Goal: Task Accomplishment & Management: Manage account settings

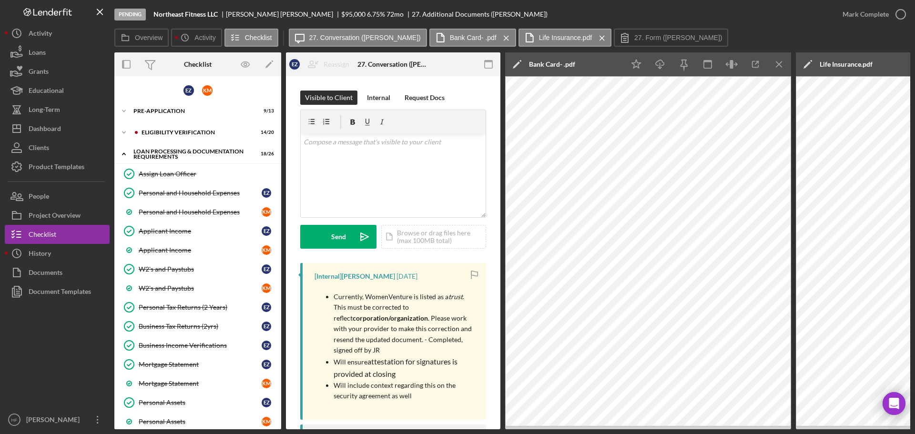
scroll to position [542, 0]
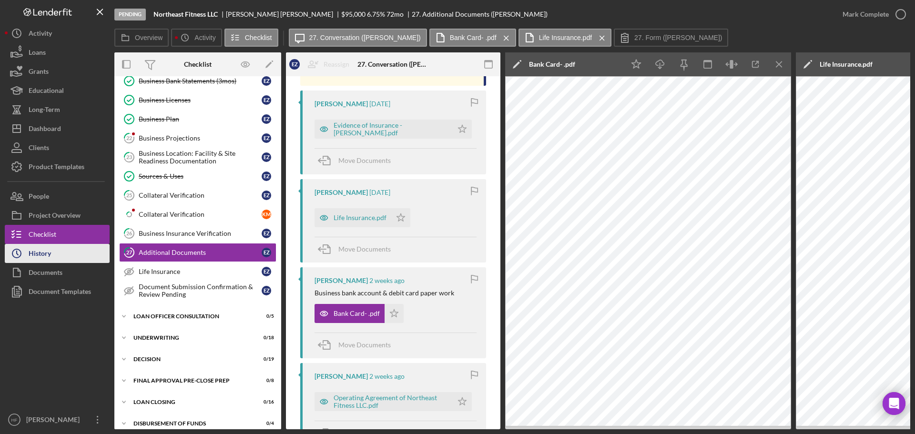
click at [58, 247] on button "Icon/History History" at bounding box center [57, 253] width 105 height 19
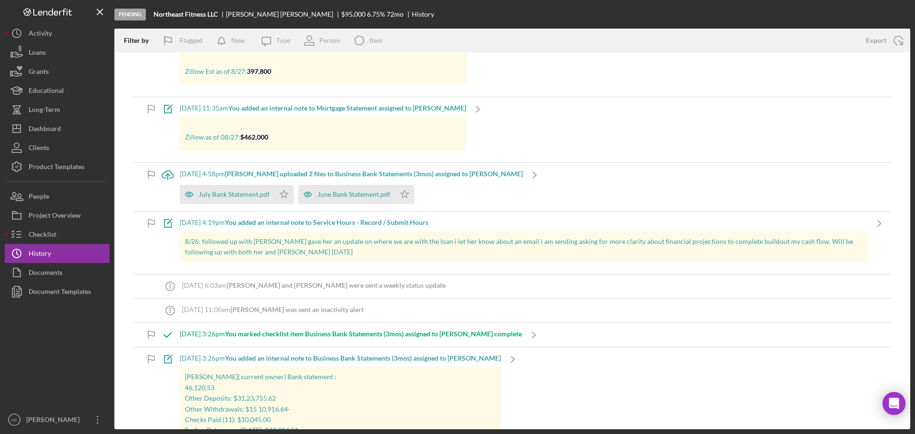
scroll to position [1477, 0]
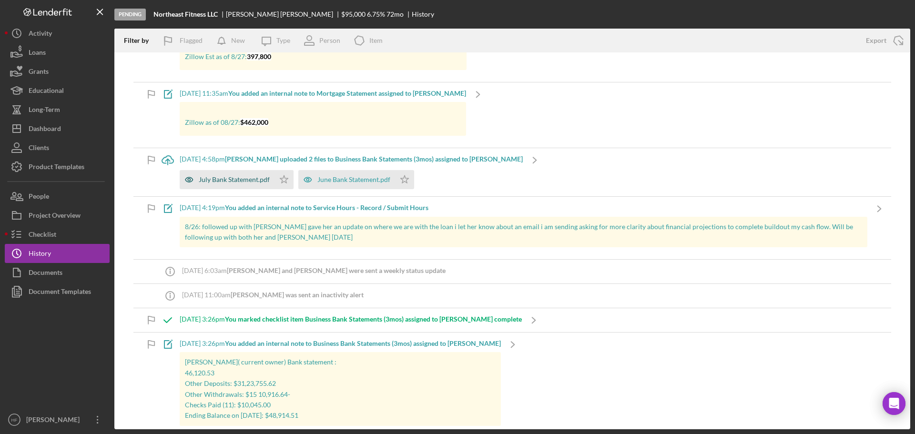
click at [227, 177] on div "July Bank Statement.pdf" at bounding box center [227, 179] width 95 height 19
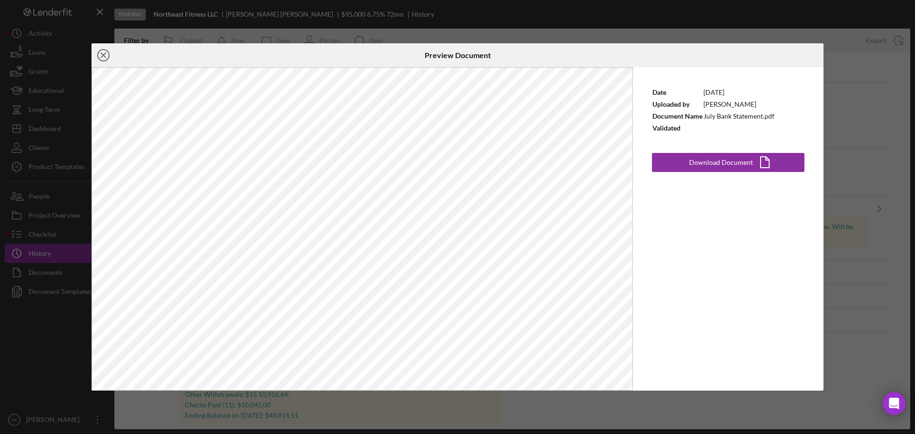
click at [106, 54] on icon "Icon/Close" at bounding box center [104, 55] width 24 height 24
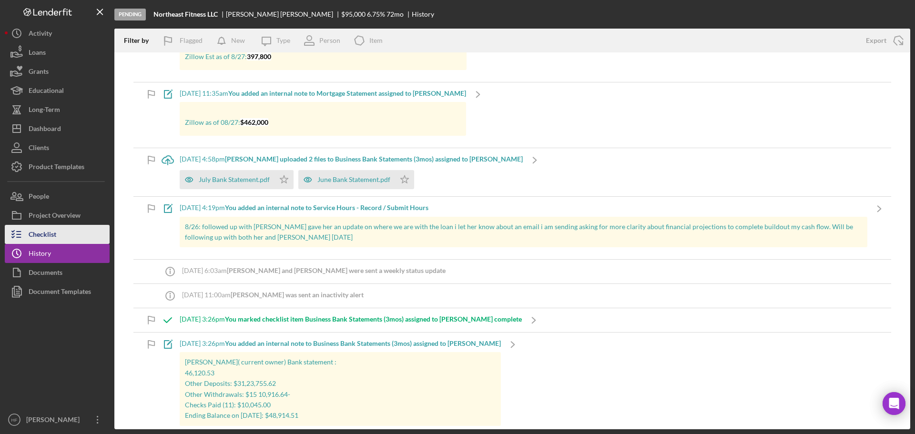
drag, startPoint x: 73, startPoint y: 232, endPoint x: 79, endPoint y: 230, distance: 6.0
click at [73, 232] on button "Checklist" at bounding box center [57, 234] width 105 height 19
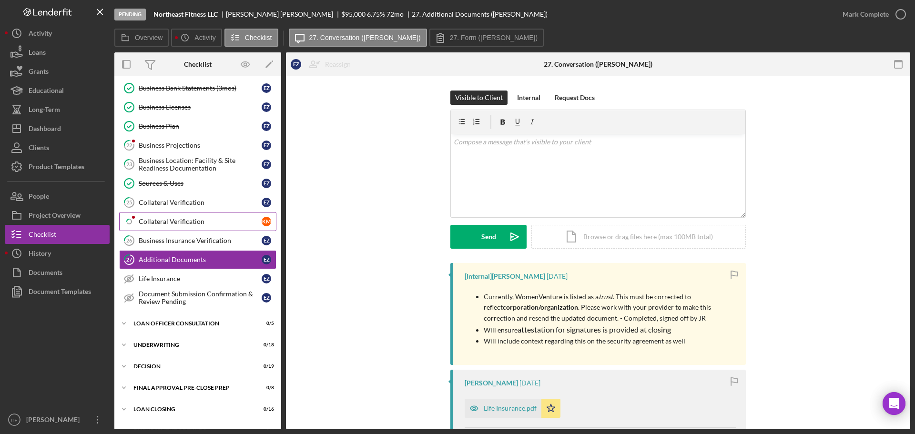
scroll to position [312, 0]
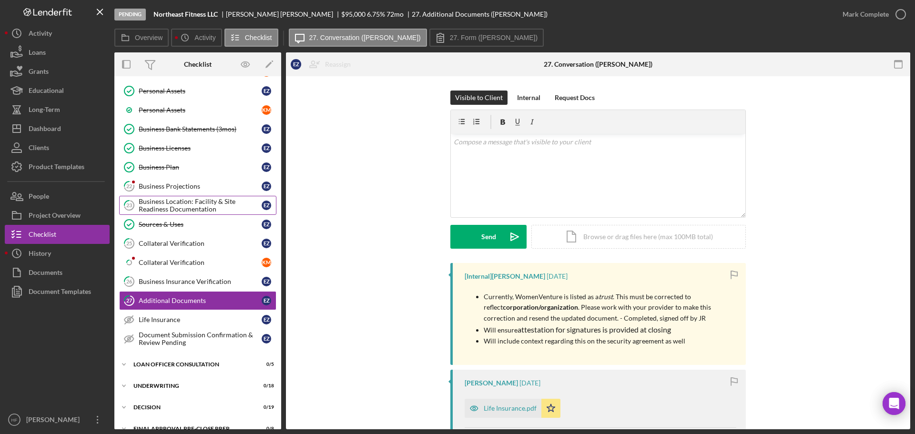
click at [192, 204] on div "Business Location: Facility & Site Readiness Documentation" at bounding box center [200, 205] width 123 height 15
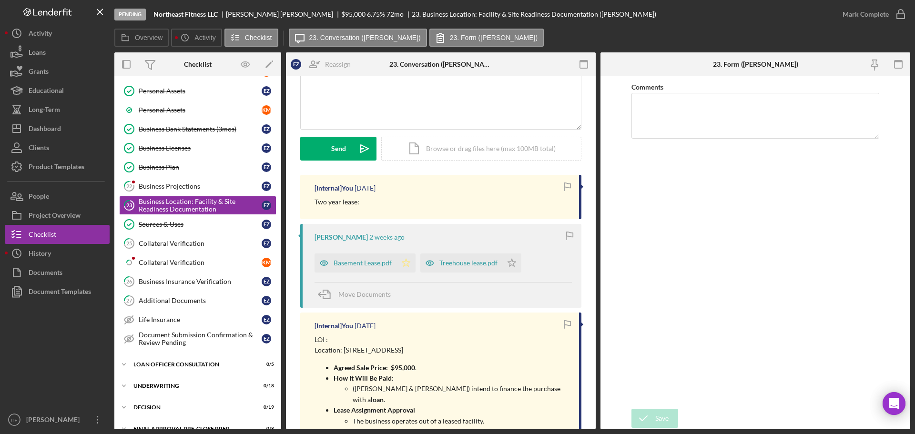
scroll to position [95, 0]
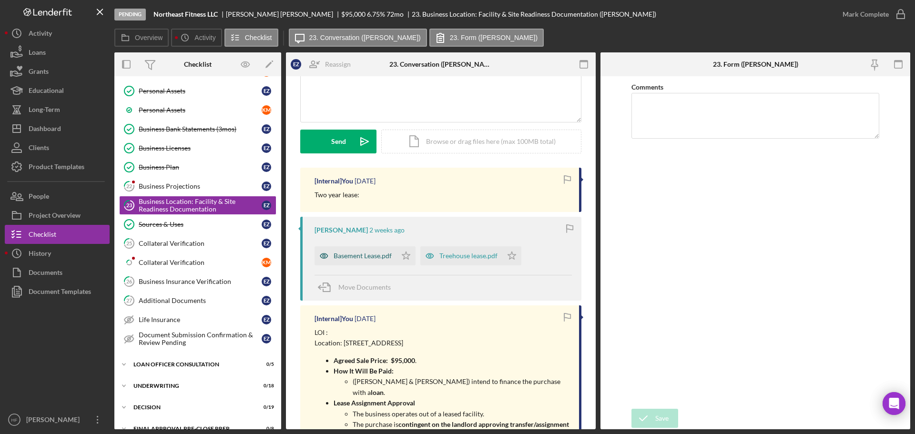
click at [387, 255] on div "Basement Lease.pdf" at bounding box center [363, 256] width 58 height 8
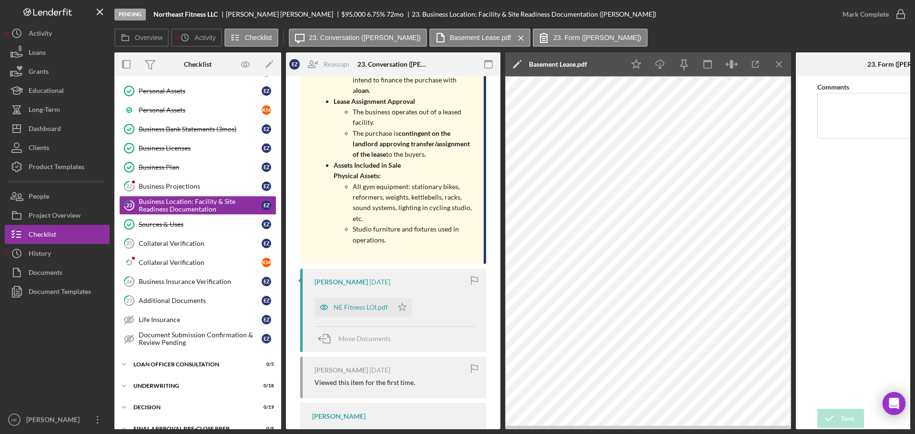
scroll to position [524, 0]
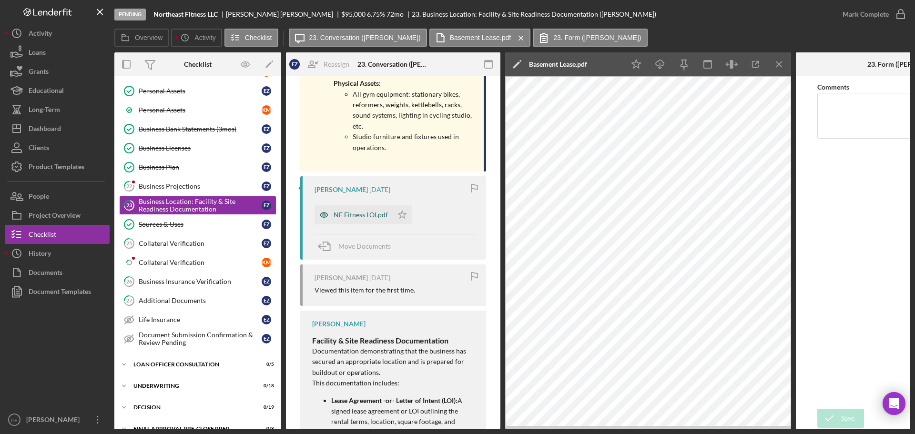
click at [362, 213] on div "NE Fitness LOI.pdf" at bounding box center [361, 215] width 54 height 8
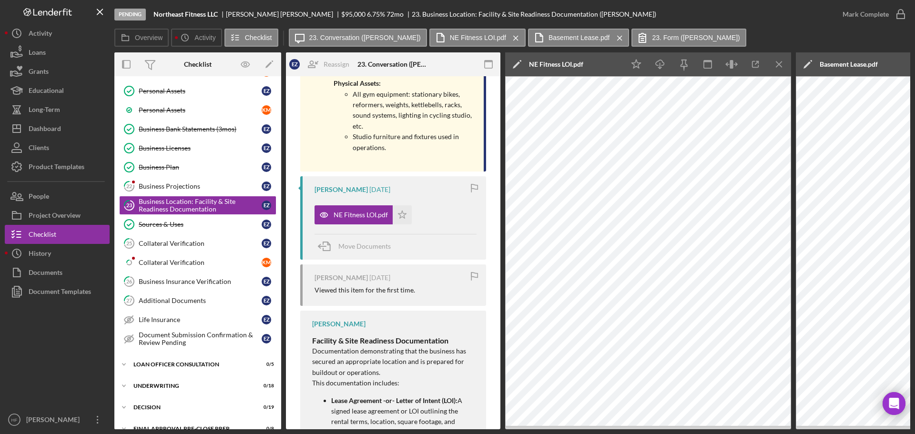
click at [520, 66] on icon "Icon/Edit" at bounding box center [517, 64] width 24 height 24
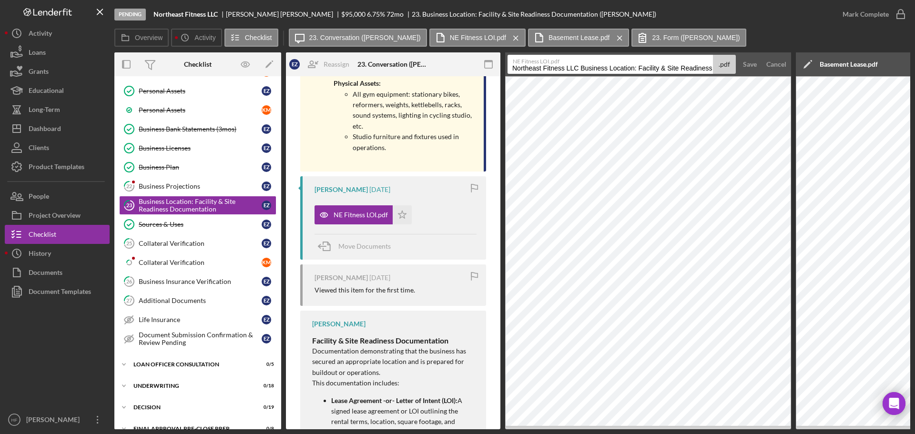
scroll to position [0, 78]
drag, startPoint x: 512, startPoint y: 68, endPoint x: 741, endPoint y: 69, distance: 229.2
click at [741, 69] on form "NE Fitness LOI.pdf Northeast Fitness LLC Business Location: Facility & Site Rea…" at bounding box center [648, 64] width 286 height 24
type input "Purchase agreement"
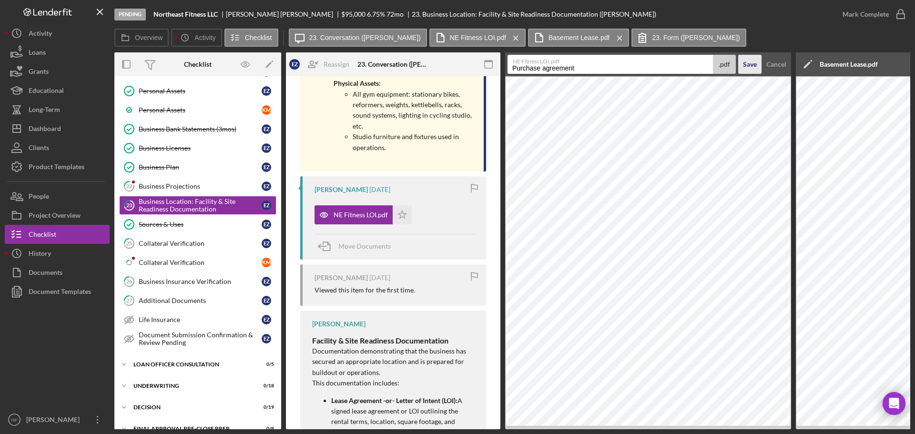
click at [738, 55] on button "Save" at bounding box center [749, 64] width 23 height 19
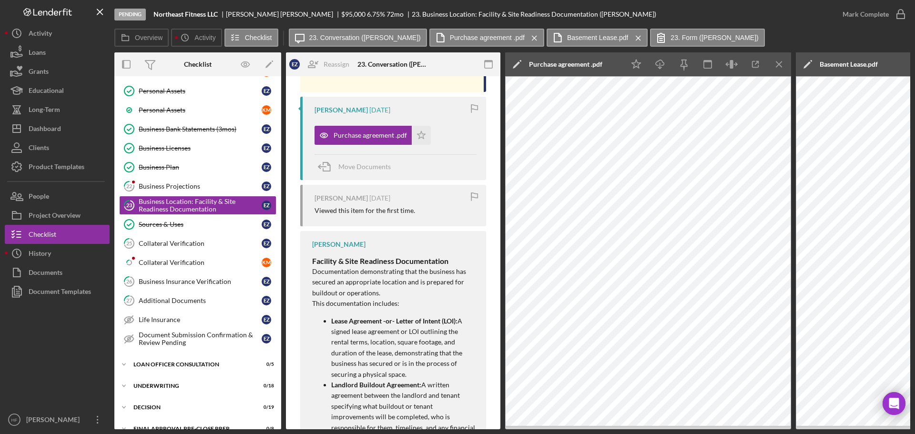
scroll to position [620, 0]
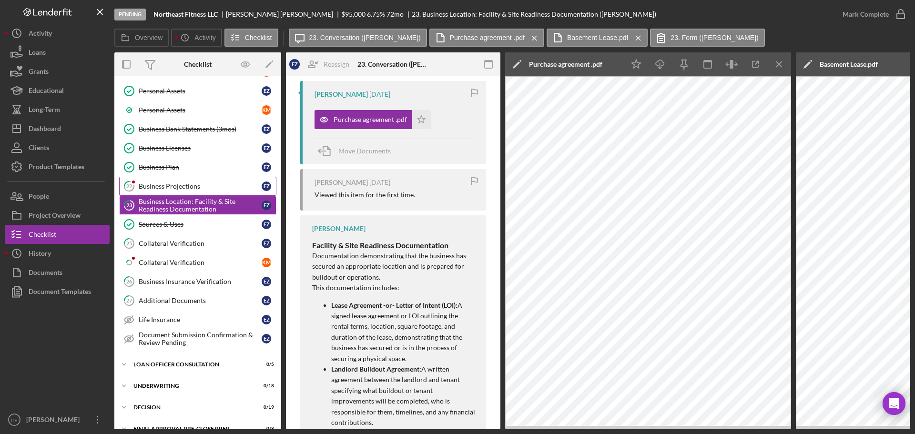
click at [168, 188] on div "Business Projections" at bounding box center [200, 187] width 123 height 8
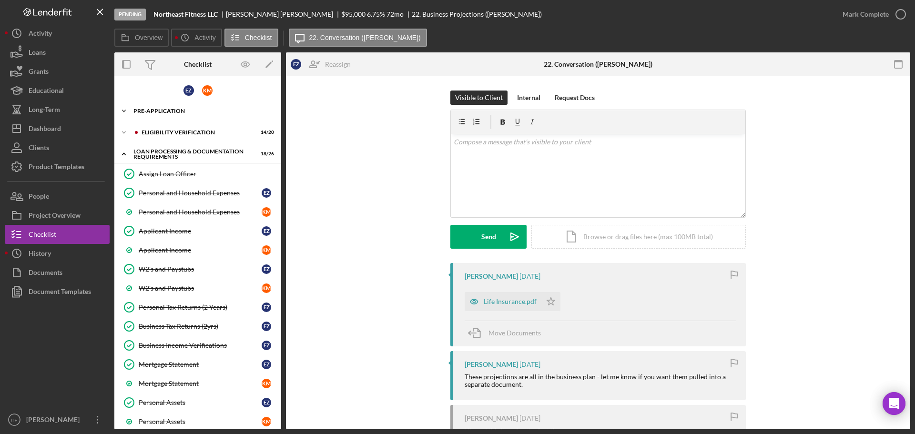
click at [200, 112] on div "Pre-Application" at bounding box center [201, 111] width 136 height 6
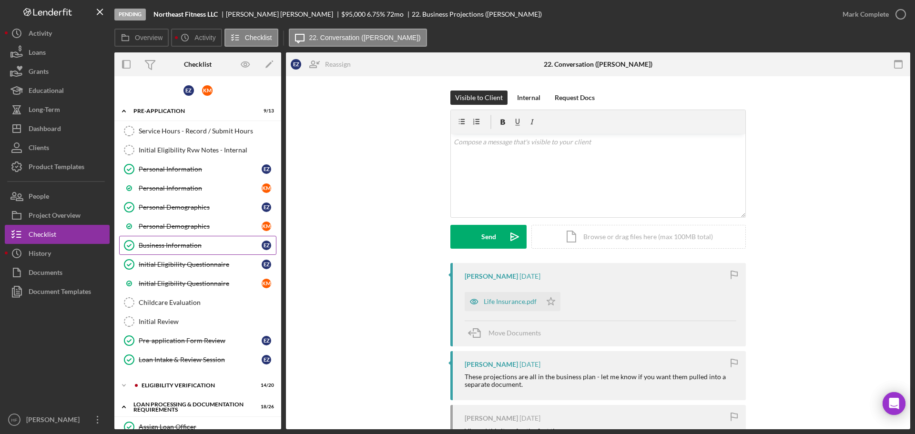
click at [192, 247] on div "Business Information" at bounding box center [200, 246] width 123 height 8
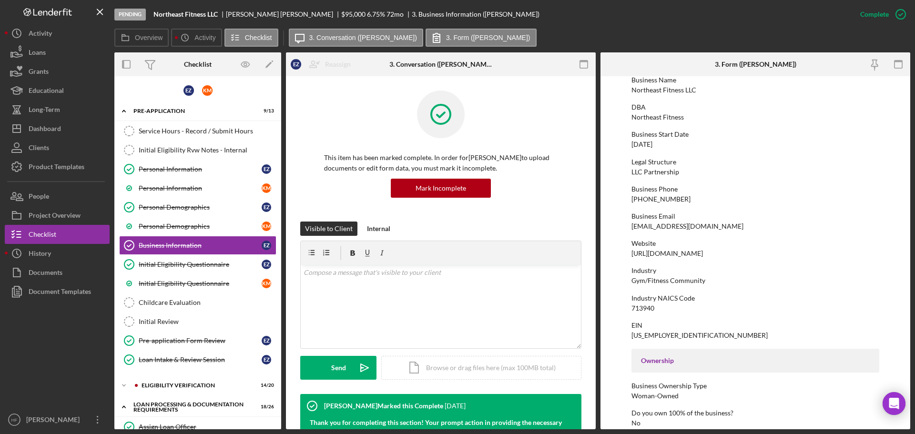
scroll to position [95, 0]
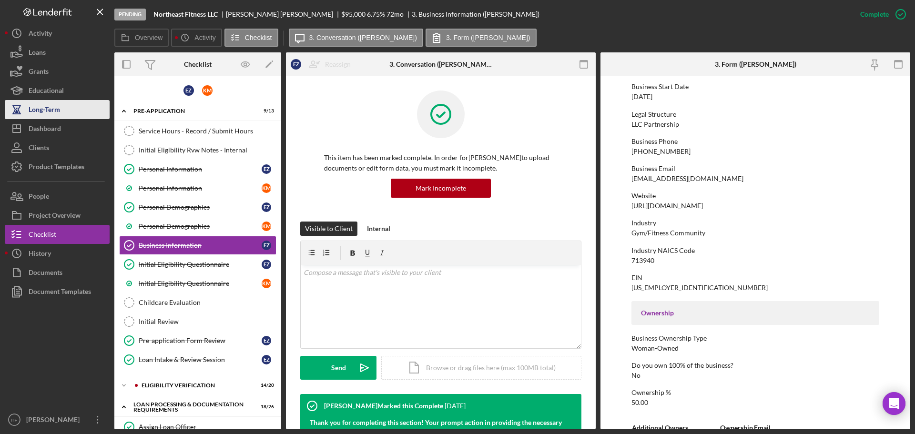
click at [53, 118] on div "Long-Term" at bounding box center [44, 110] width 31 height 21
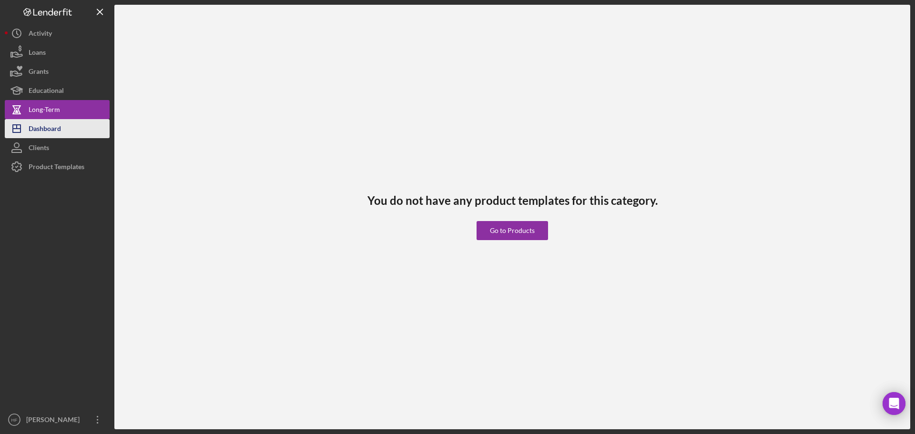
click at [67, 131] on button "Icon/Dashboard Dashboard" at bounding box center [57, 128] width 105 height 19
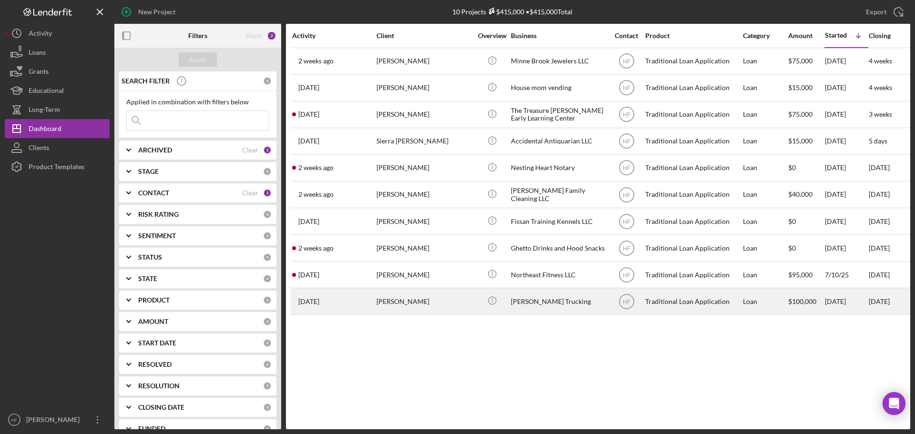
click at [410, 310] on div "[PERSON_NAME]" at bounding box center [424, 301] width 95 height 25
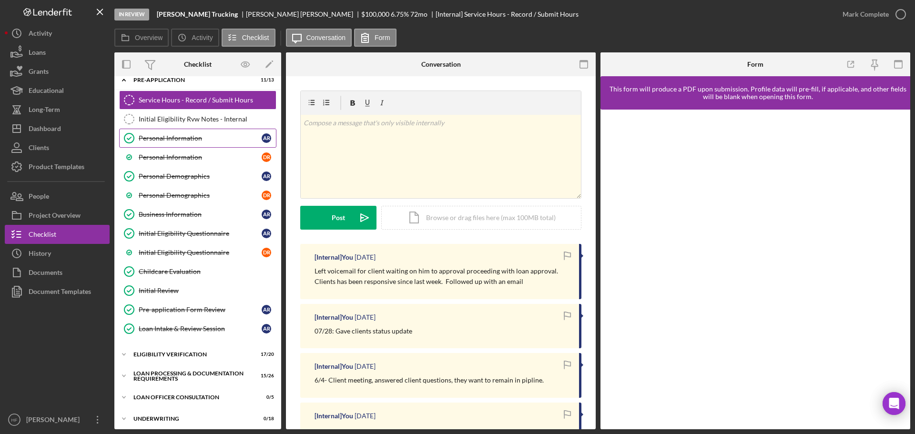
scroll to position [48, 0]
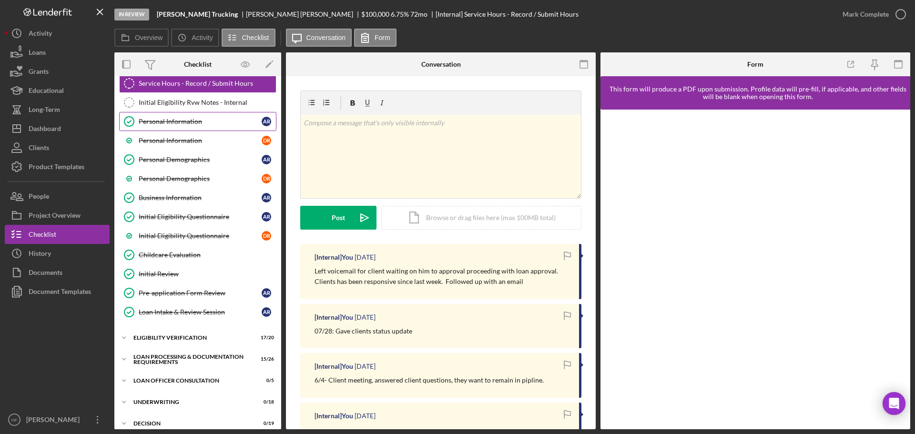
click at [204, 114] on link "Personal Information Personal Information A R" at bounding box center [197, 121] width 157 height 19
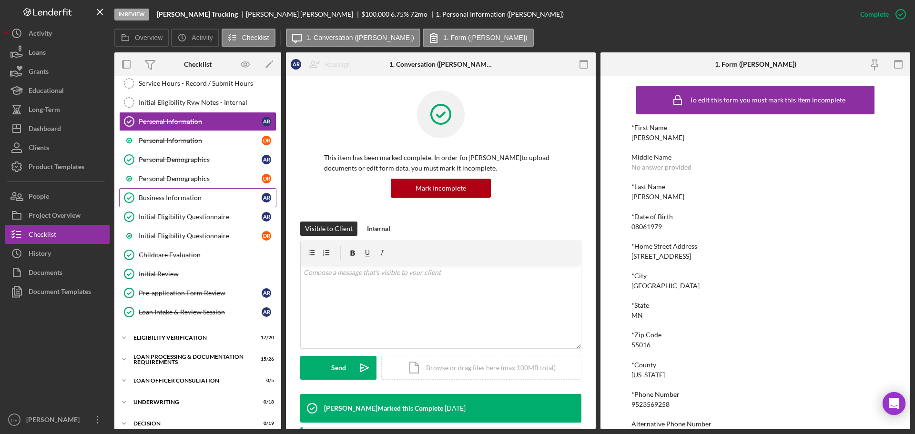
click at [191, 195] on div "Business Information" at bounding box center [200, 198] width 123 height 8
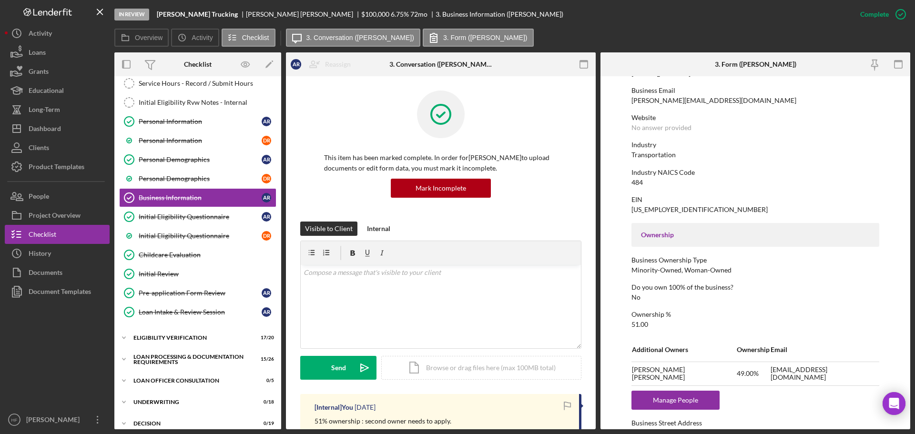
scroll to position [191, 0]
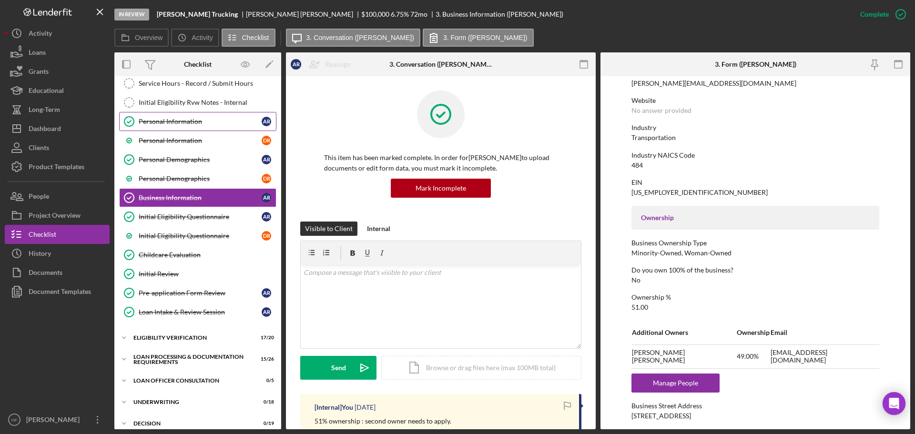
click at [192, 121] on div "Personal Information" at bounding box center [200, 122] width 123 height 8
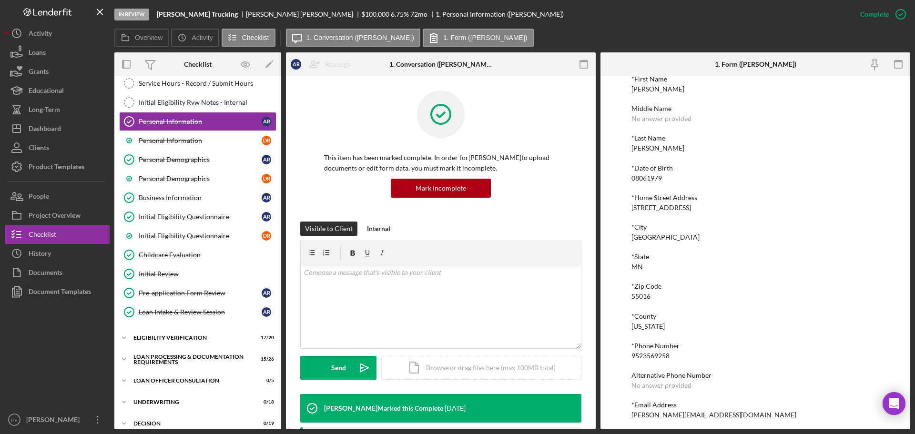
scroll to position [52, 0]
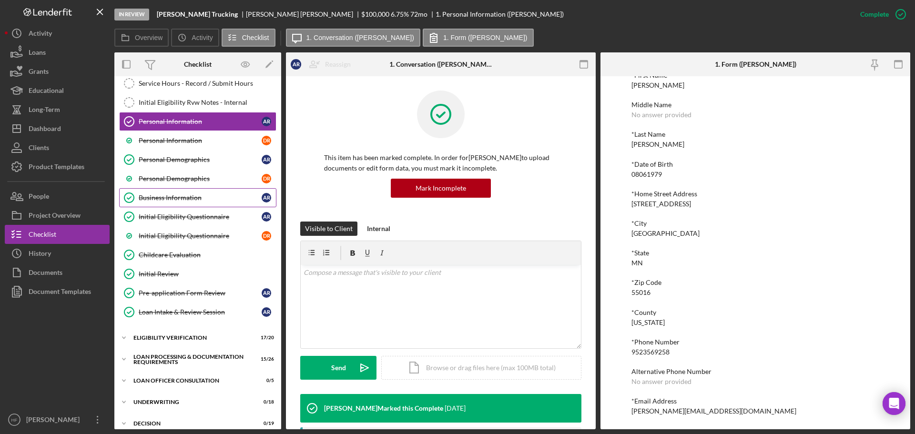
click at [182, 198] on div "Business Information" at bounding box center [200, 198] width 123 height 8
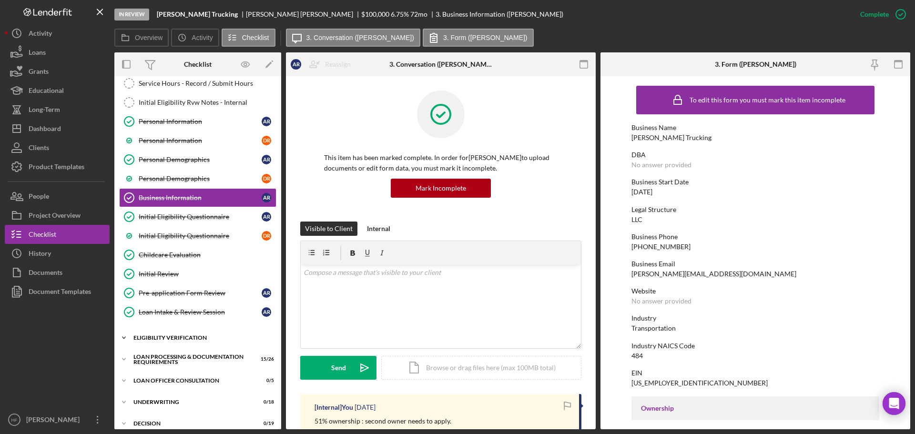
click at [175, 334] on div "Icon/Expander Eligibility Verification 17 / 20" at bounding box center [197, 337] width 167 height 19
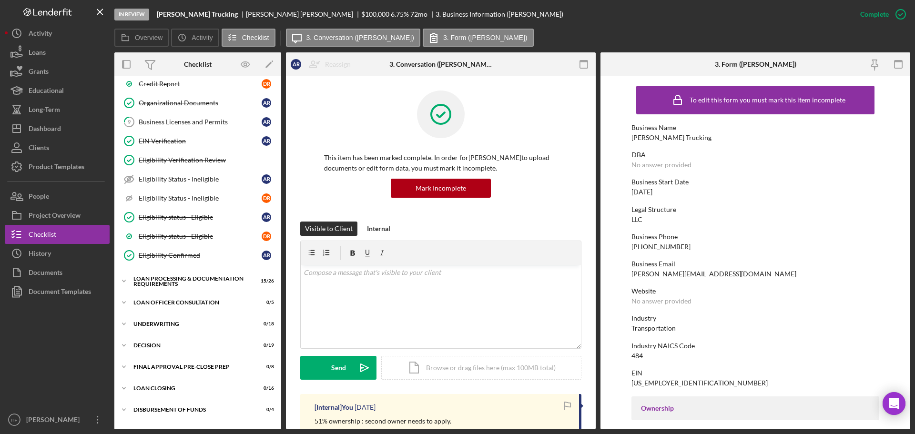
scroll to position [572, 0]
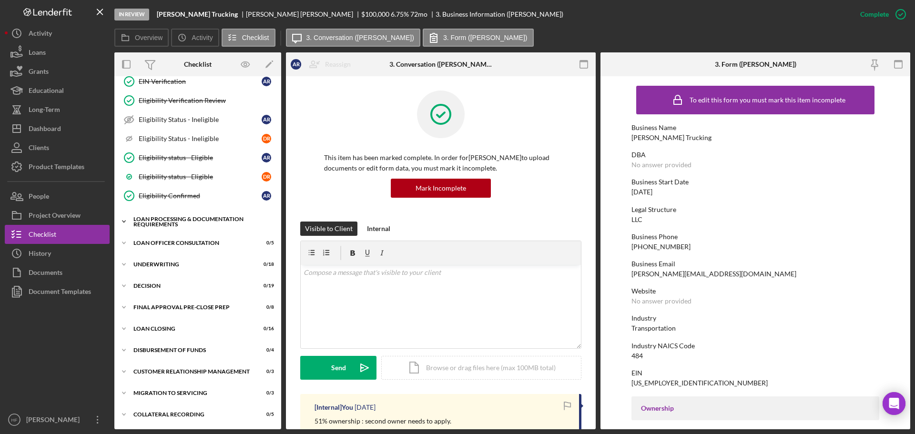
click at [163, 225] on div "Loan Processing & Documentation Requirements" at bounding box center [201, 221] width 136 height 11
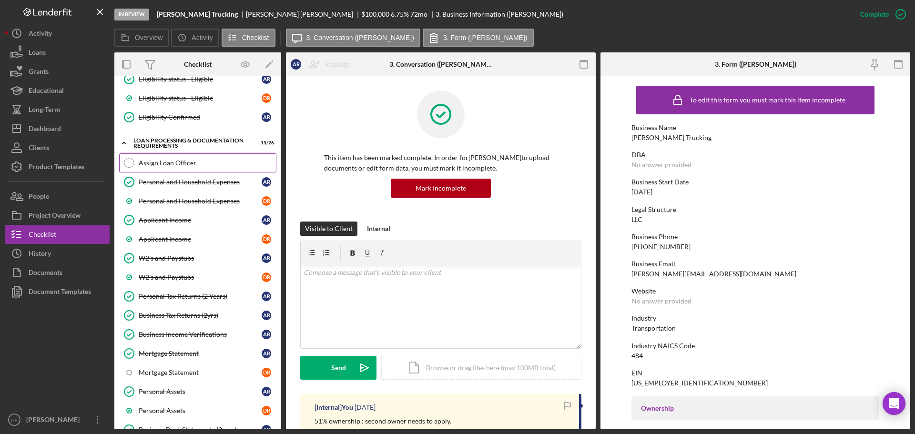
scroll to position [667, 0]
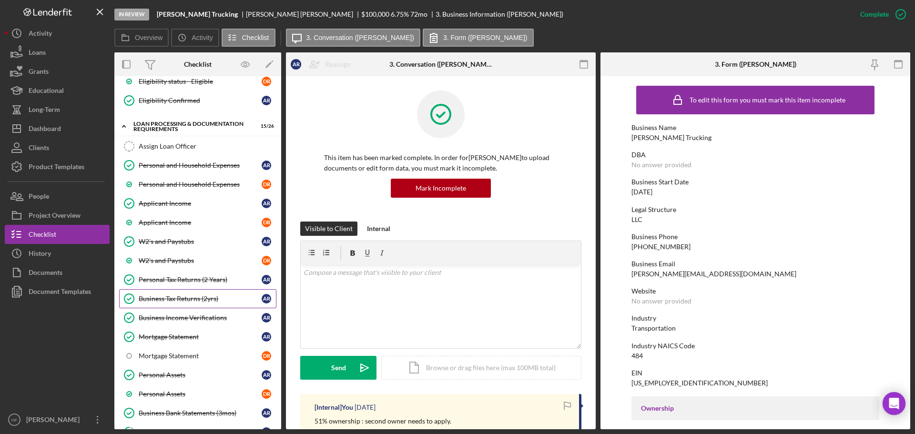
click at [197, 302] on div "Business Tax Returns (2yrs)" at bounding box center [200, 299] width 123 height 8
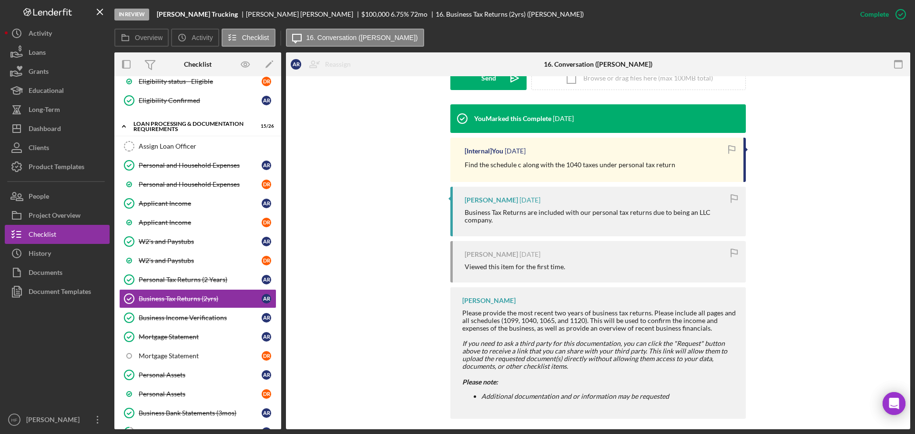
scroll to position [291, 0]
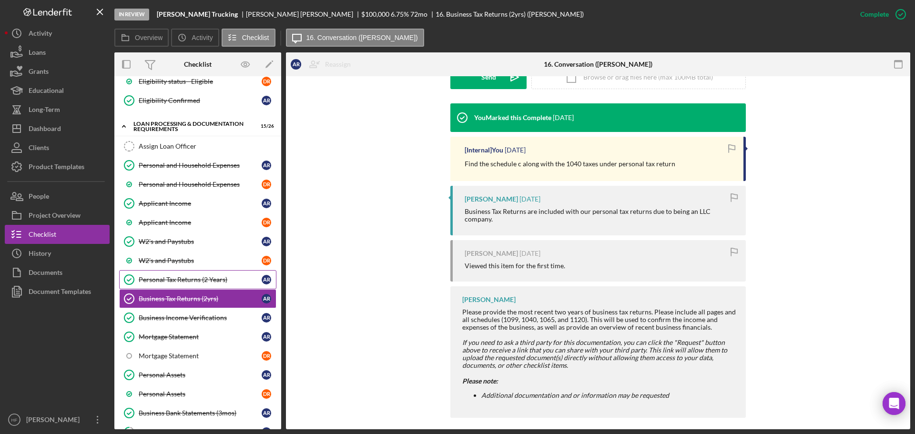
click at [220, 287] on link "Personal Tax Returns (2 Years) Personal Tax Returns (2 Years) A R" at bounding box center [197, 279] width 157 height 19
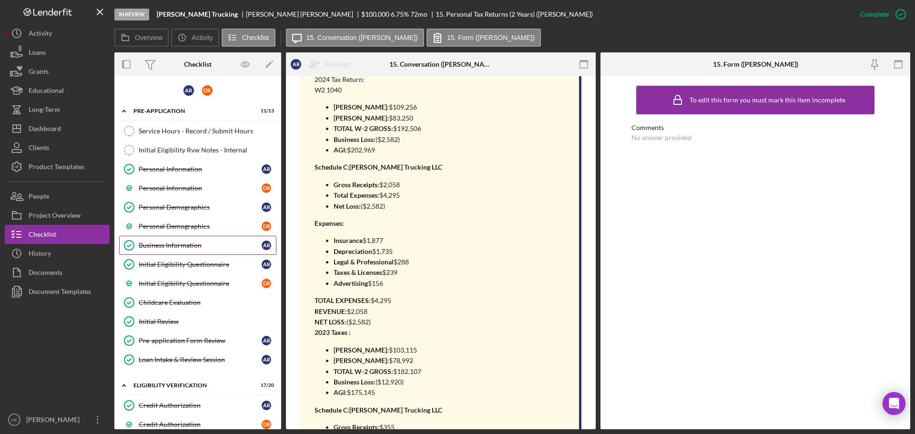
click at [205, 250] on link "Business Information Business Information A R" at bounding box center [197, 245] width 157 height 19
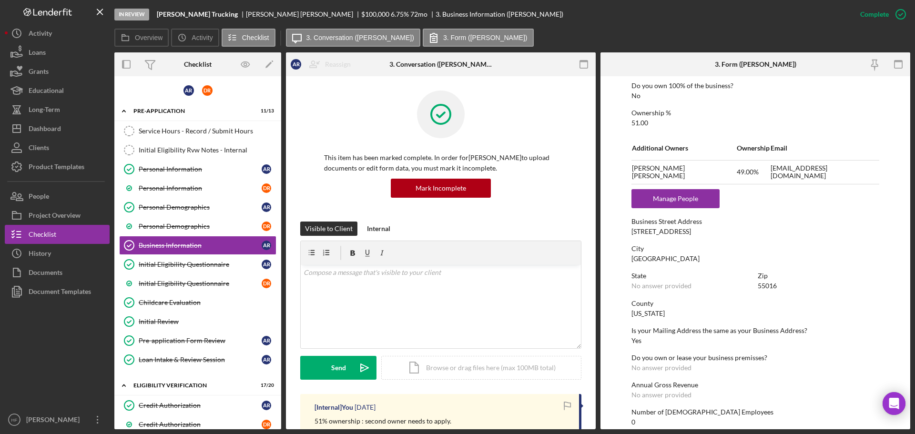
scroll to position [381, 0]
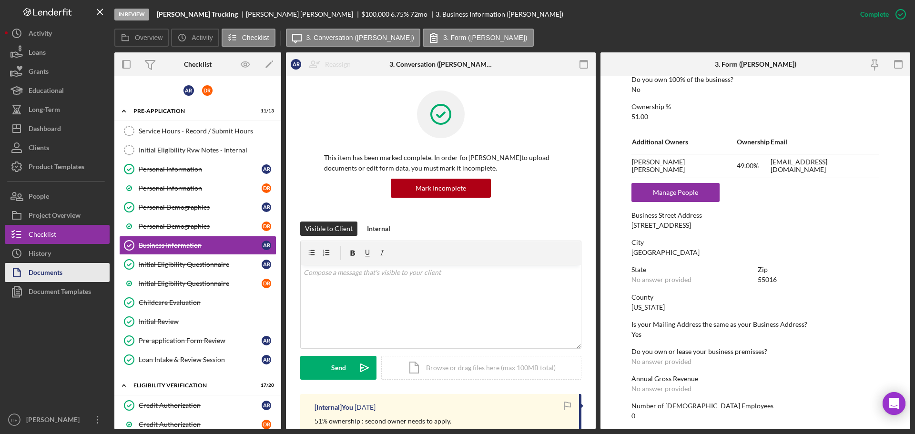
drag, startPoint x: 51, startPoint y: 260, endPoint x: 107, endPoint y: 268, distance: 55.9
click at [51, 260] on button "Icon/History History" at bounding box center [57, 253] width 105 height 19
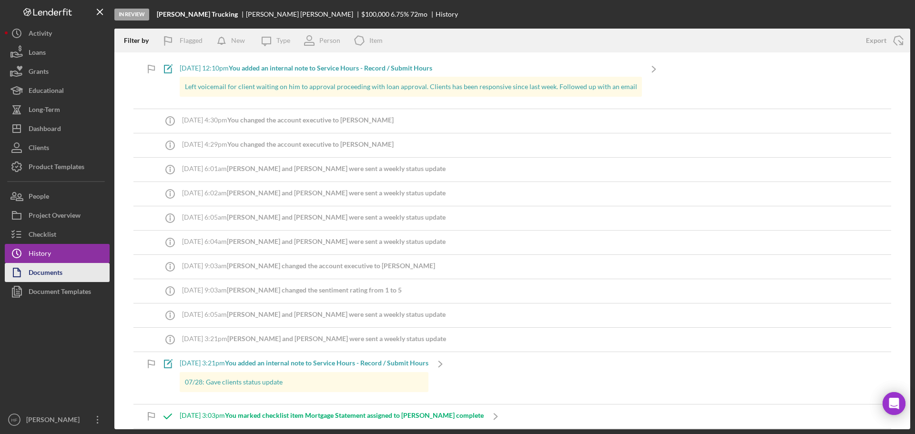
click at [73, 272] on button "Documents" at bounding box center [57, 272] width 105 height 19
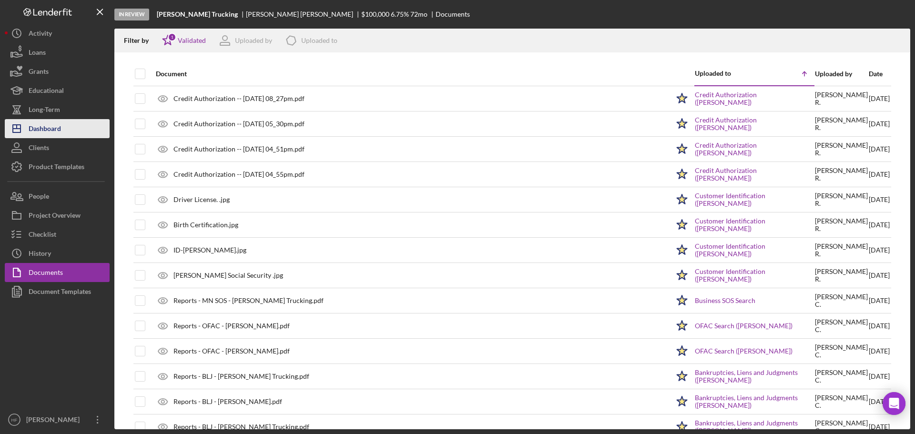
click at [72, 137] on button "Icon/Dashboard Dashboard" at bounding box center [57, 128] width 105 height 19
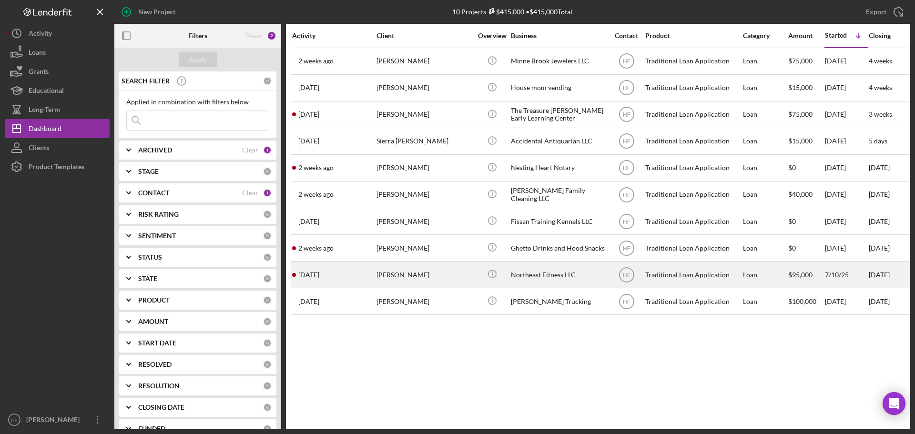
click at [407, 277] on div "[PERSON_NAME]" at bounding box center [424, 274] width 95 height 25
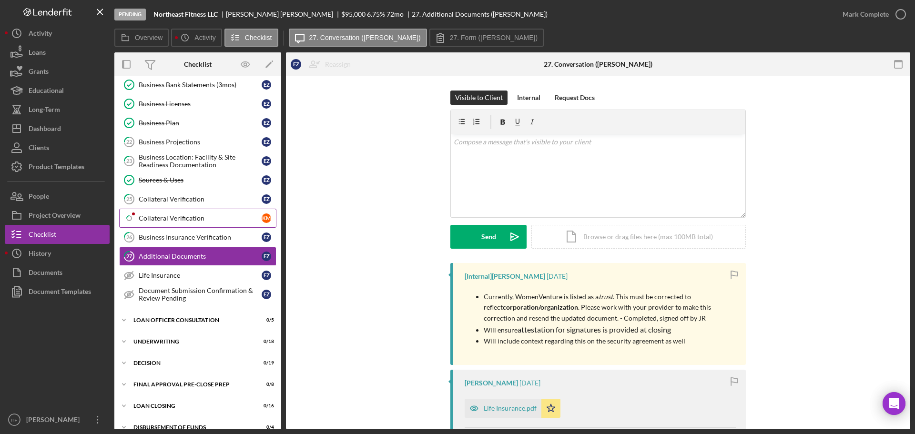
scroll to position [359, 0]
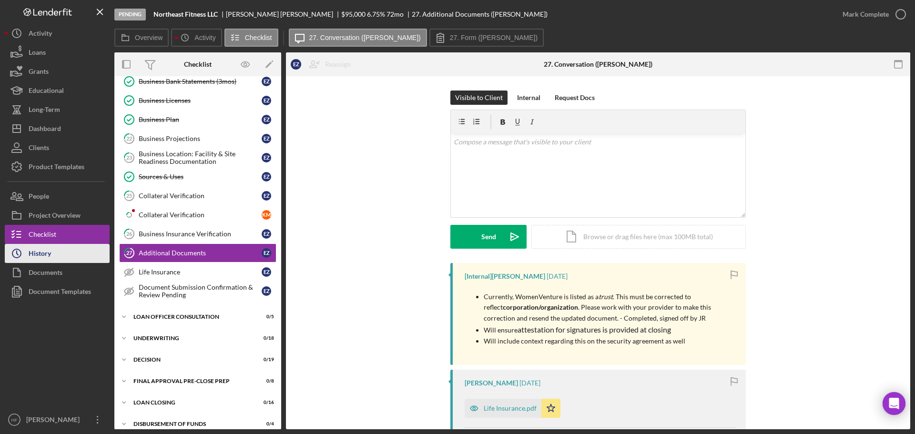
click at [68, 260] on button "Icon/History History" at bounding box center [57, 253] width 105 height 19
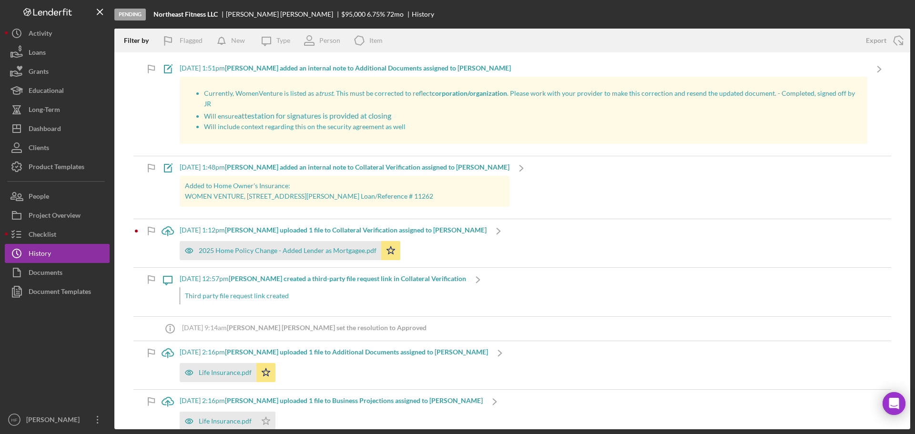
click at [387, 407] on div "Life Insurance.pdf Icon/Star" at bounding box center [331, 419] width 303 height 24
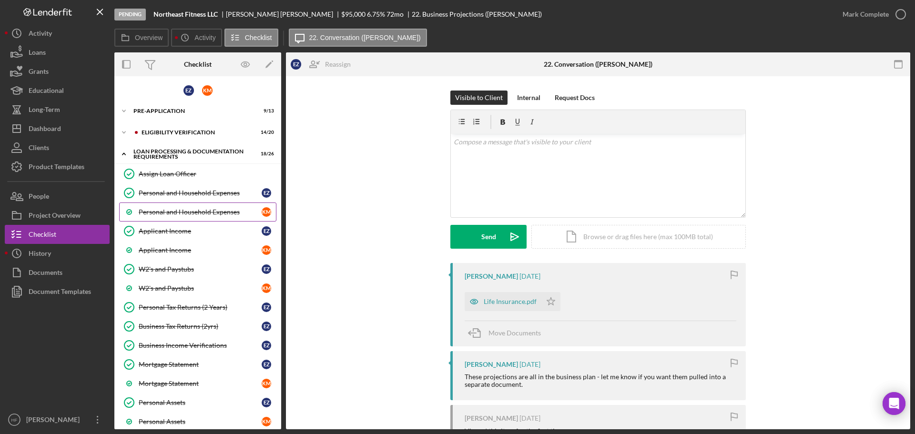
click at [184, 214] on div "Personal and Household Expenses" at bounding box center [200, 212] width 123 height 8
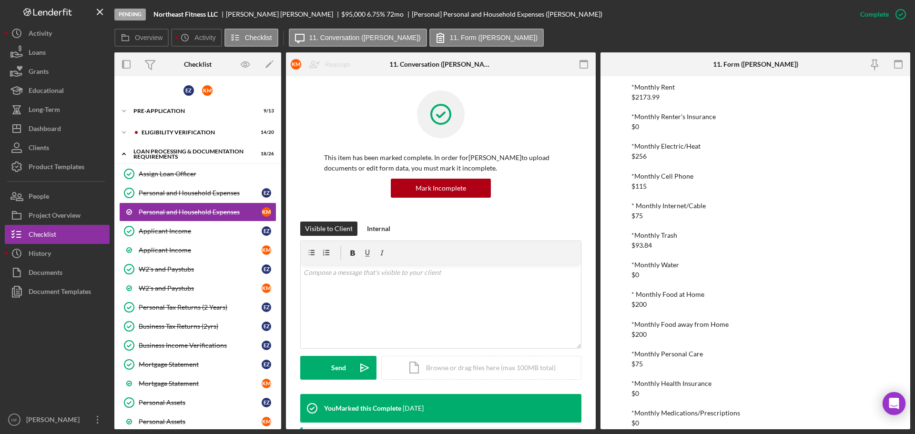
scroll to position [95, 0]
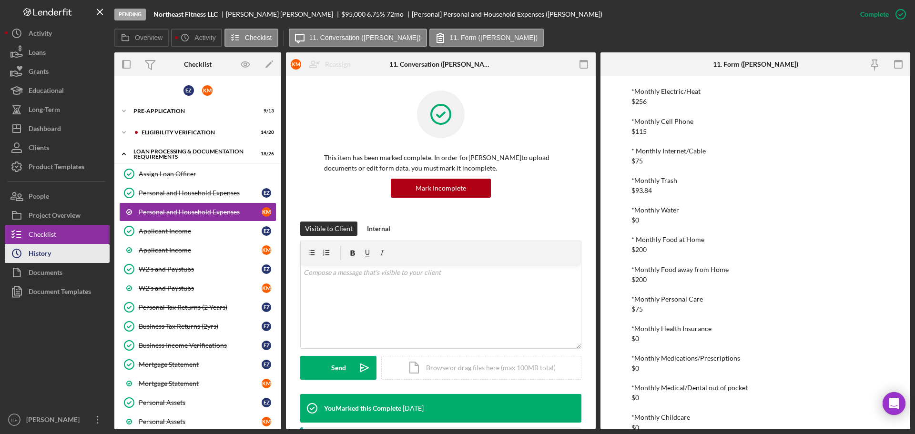
click at [53, 256] on button "Icon/History History" at bounding box center [57, 253] width 105 height 19
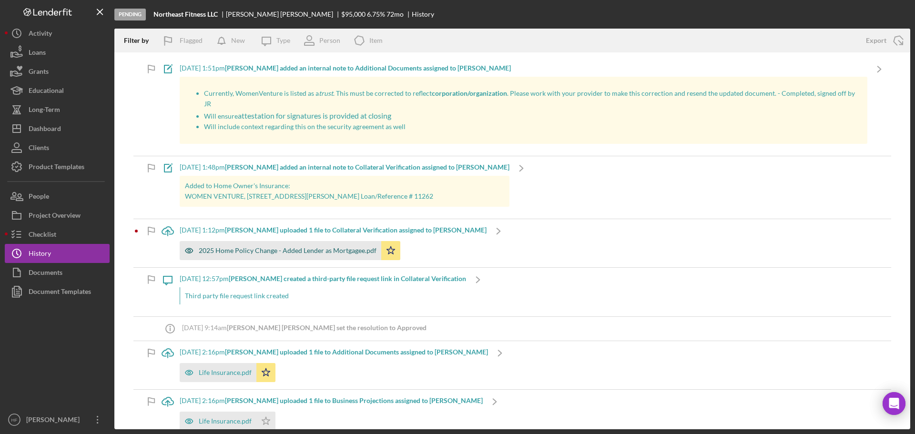
click at [267, 247] on div "2025 Home Policy Change - Added Lender as Mortgagee.pdf" at bounding box center [288, 251] width 178 height 8
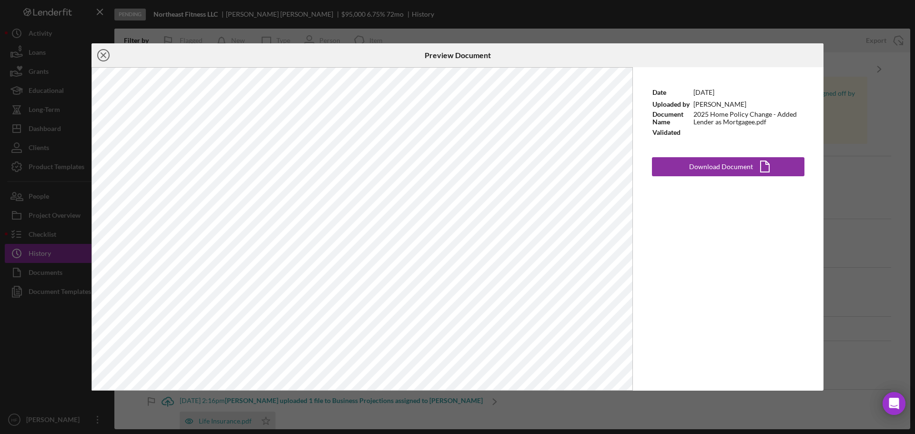
click at [98, 56] on circle at bounding box center [103, 55] width 11 height 11
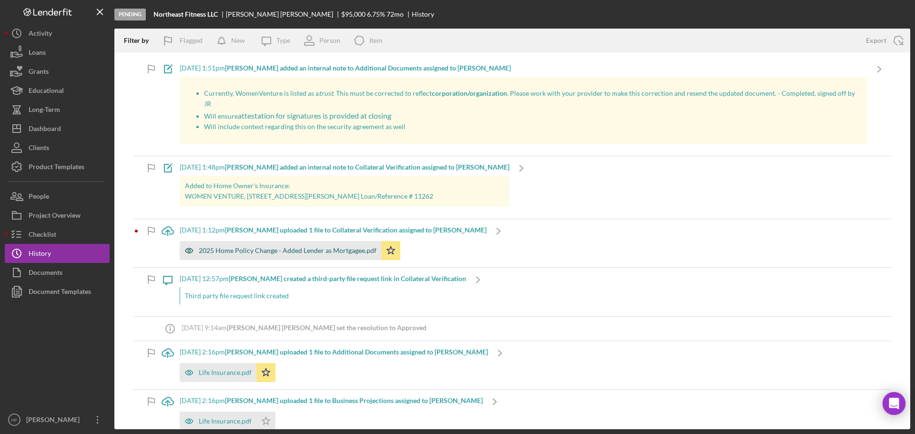
click at [269, 247] on div "2025 Home Policy Change - Added Lender as Mortgagee.pdf" at bounding box center [288, 251] width 178 height 8
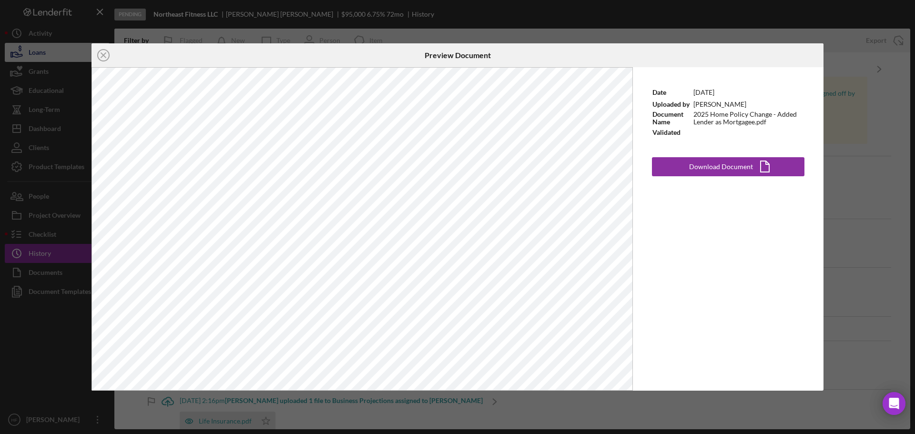
click at [101, 57] on icon "Icon/Close" at bounding box center [104, 55] width 24 height 24
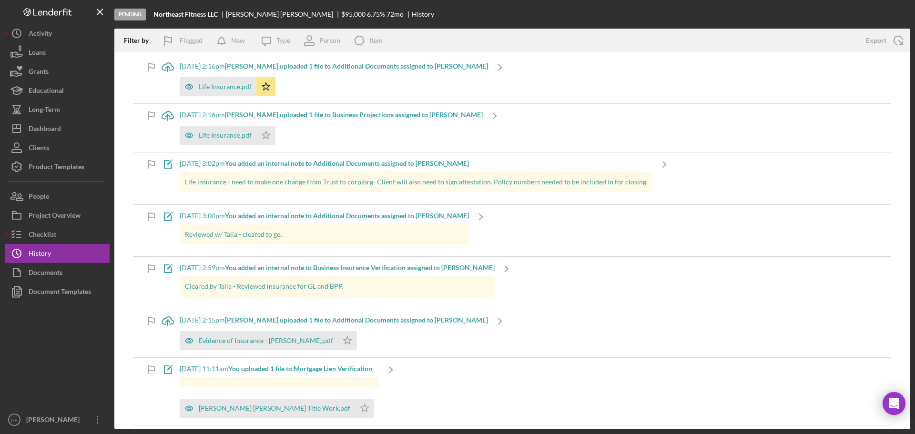
scroll to position [334, 0]
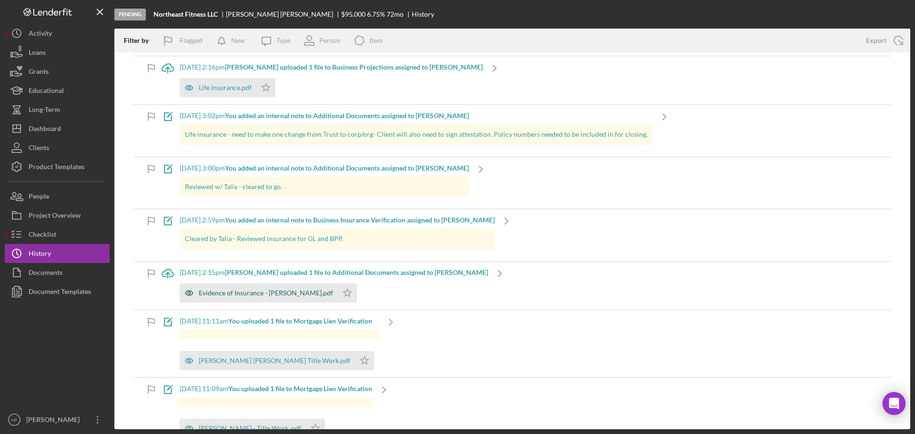
click at [257, 289] on div "Evidence of Insurance - [PERSON_NAME].pdf" at bounding box center [266, 293] width 134 height 8
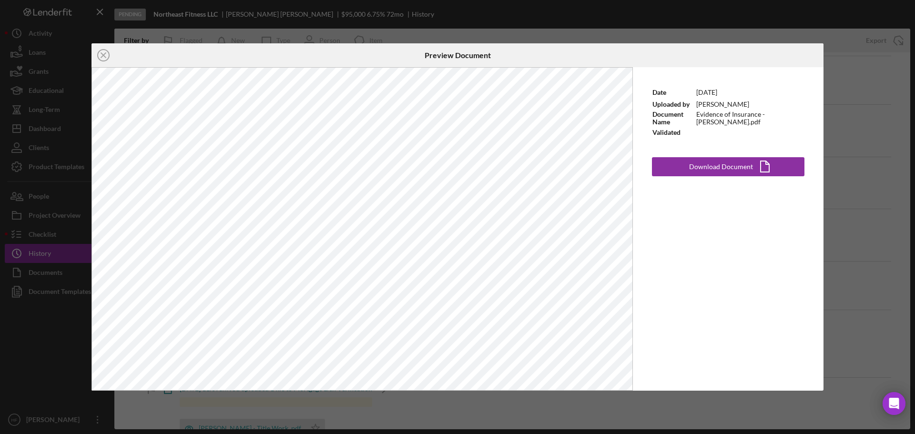
click at [99, 55] on icon "Icon/Close" at bounding box center [104, 55] width 24 height 24
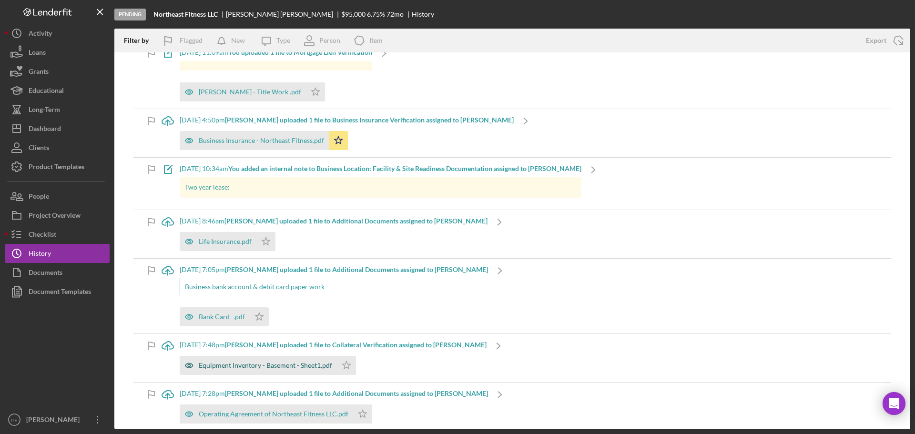
scroll to position [620, 0]
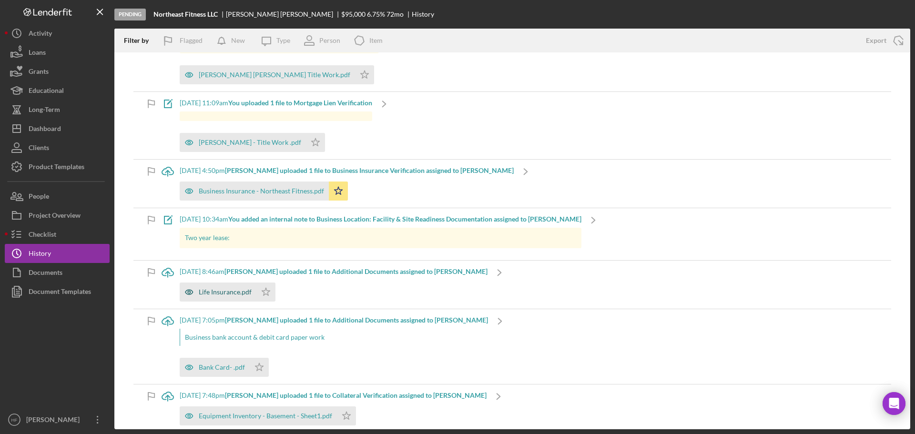
click at [237, 289] on div "Life Insurance.pdf" at bounding box center [218, 292] width 77 height 19
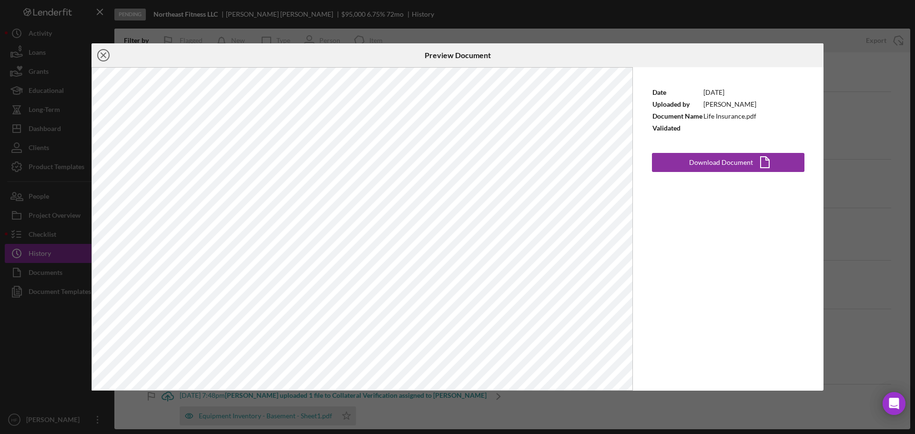
click at [94, 55] on icon "Icon/Close" at bounding box center [104, 55] width 24 height 24
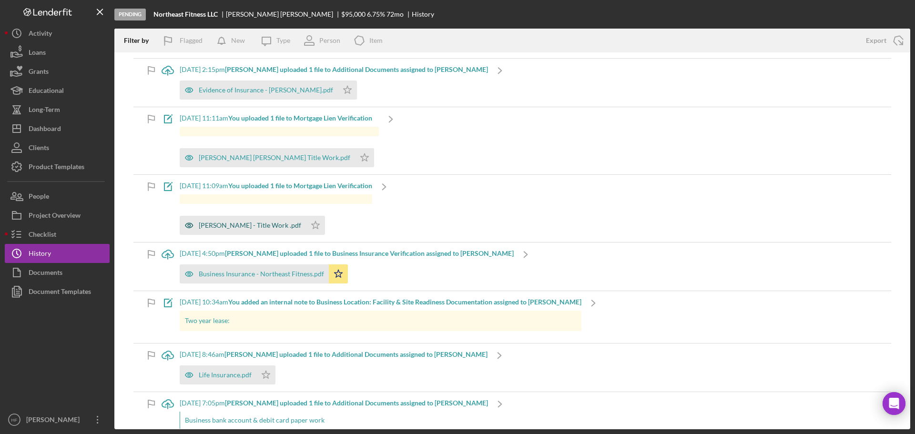
scroll to position [524, 0]
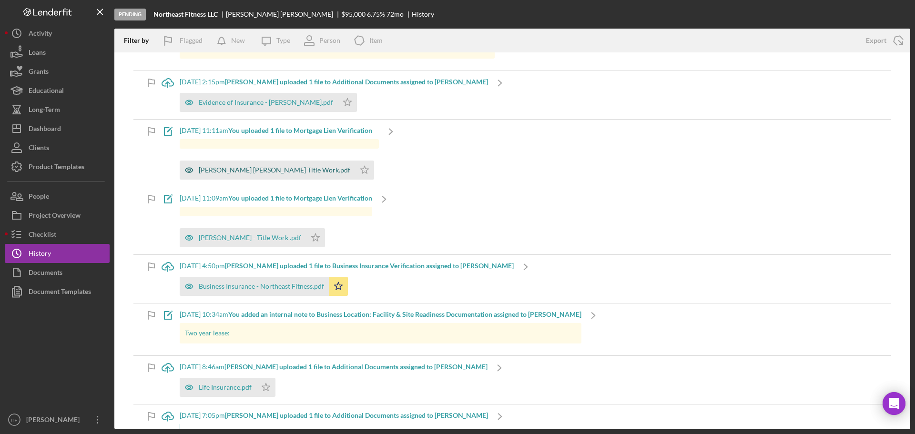
click at [261, 161] on div "[PERSON_NAME] [PERSON_NAME] Title Work.pdf" at bounding box center [267, 170] width 175 height 19
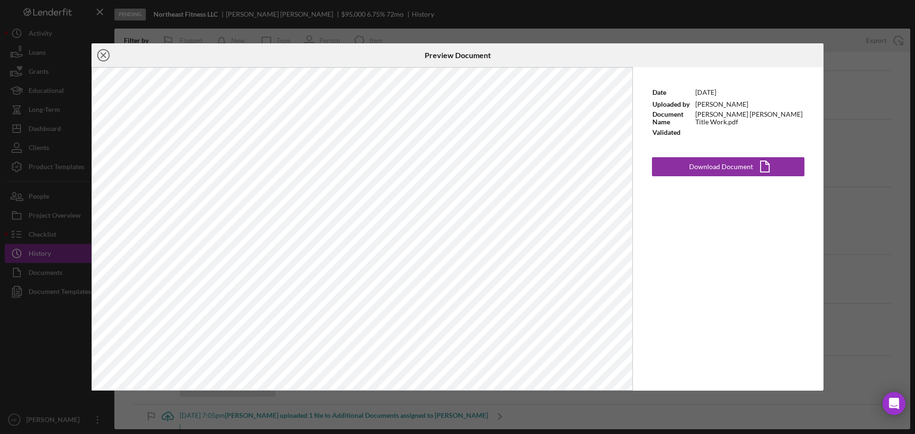
click at [94, 54] on icon "Icon/Close" at bounding box center [104, 55] width 24 height 24
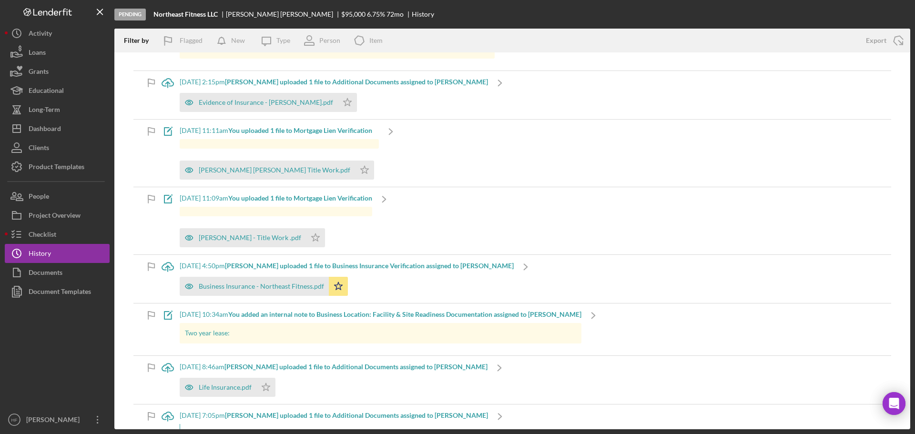
scroll to position [477, 0]
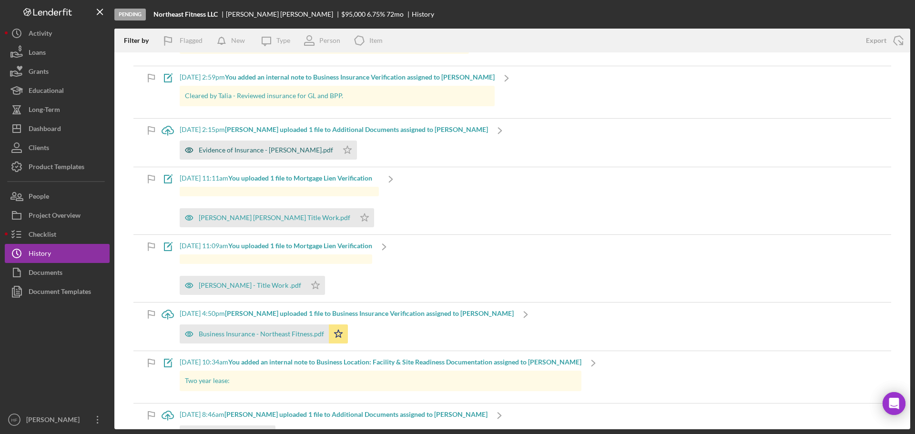
click at [244, 141] on div "Evidence of Insurance - [PERSON_NAME].pdf" at bounding box center [259, 150] width 158 height 19
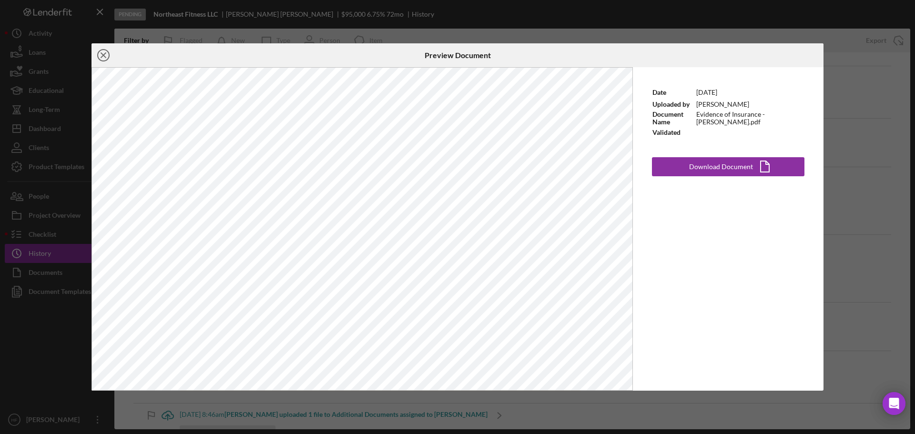
click at [105, 56] on icon "Icon/Close" at bounding box center [104, 55] width 24 height 24
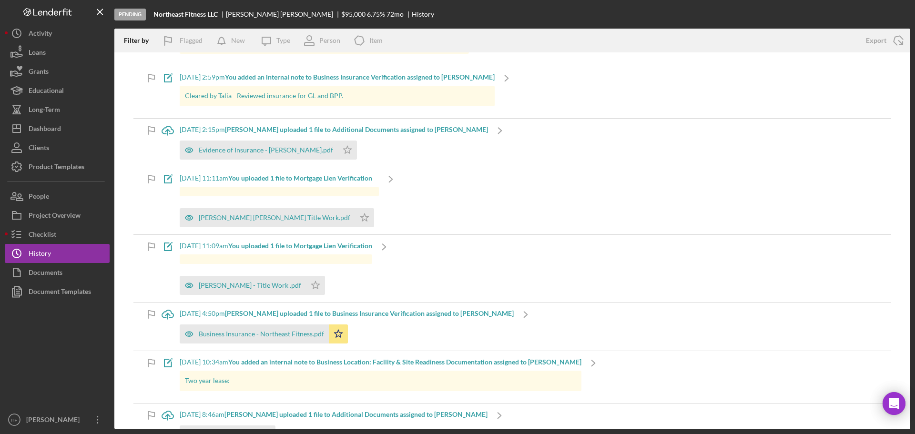
click at [270, 125] on b "[PERSON_NAME] uploaded 1 file to Additional Documents assigned to [PERSON_NAME]" at bounding box center [356, 129] width 263 height 8
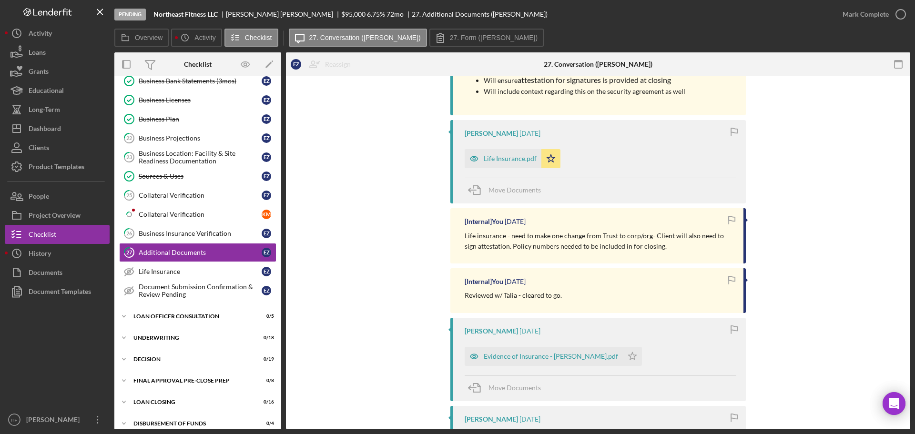
scroll to position [334, 0]
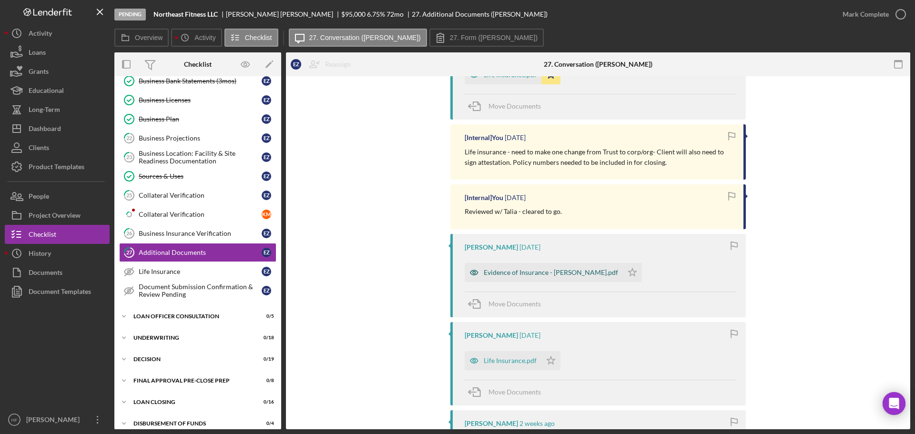
click at [495, 271] on div "Evidence of Insurance - [PERSON_NAME].pdf" at bounding box center [551, 273] width 134 height 8
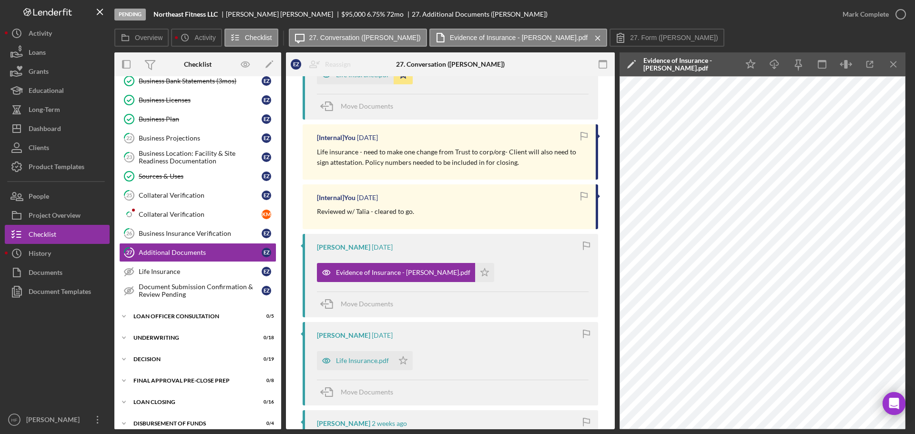
click at [633, 62] on polygon at bounding box center [630, 64] width 7 height 7
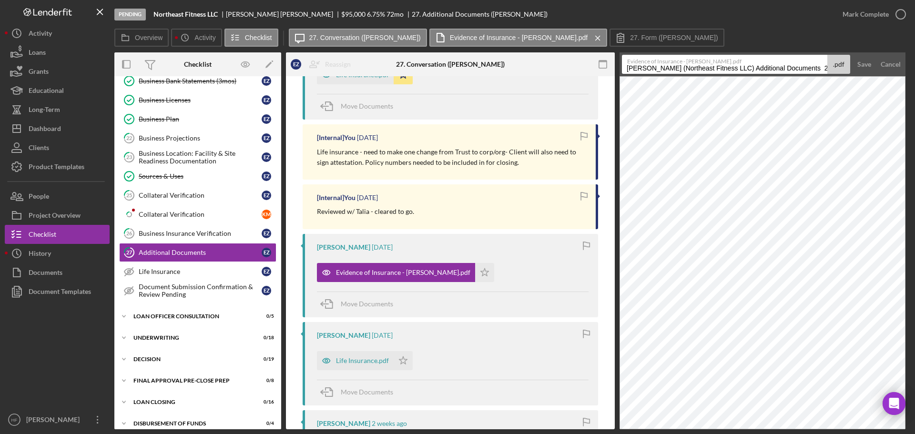
click at [625, 69] on input "[PERSON_NAME] (Northeast Fitness LLC) Additional Documents 20250924" at bounding box center [724, 64] width 205 height 19
type input "Homeowner insurance [PERSON_NAME] (Northeast Fitness LLC) Additional Documents …"
click at [853, 55] on button "Save" at bounding box center [864, 64] width 23 height 19
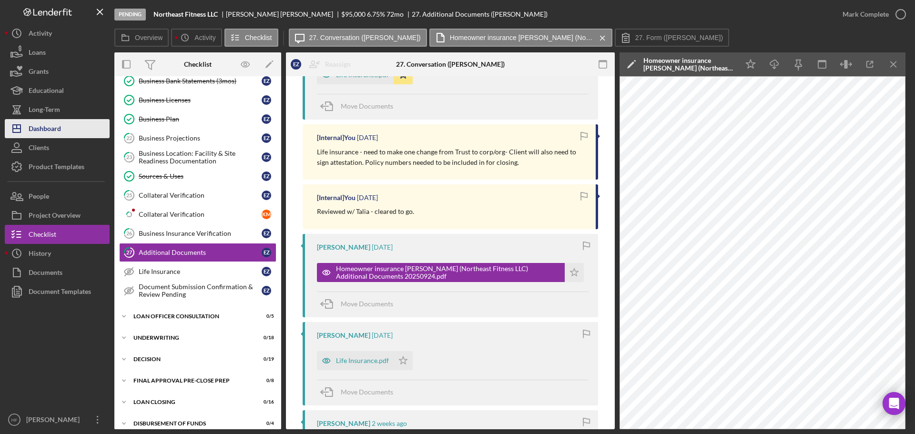
click at [45, 132] on div "Dashboard" at bounding box center [45, 129] width 32 height 21
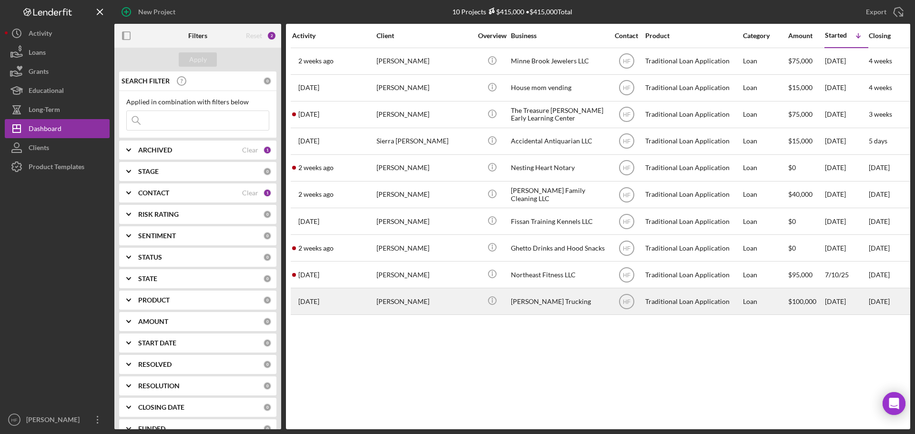
click at [430, 295] on div "[PERSON_NAME]" at bounding box center [424, 301] width 95 height 25
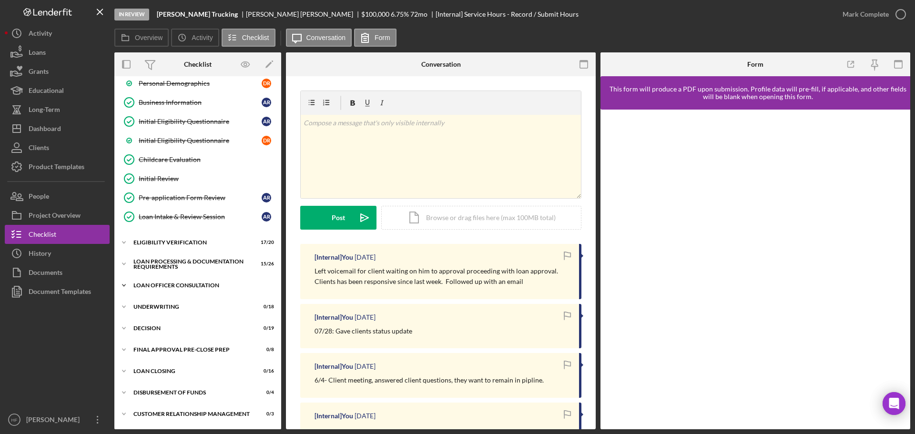
scroll to position [185, 0]
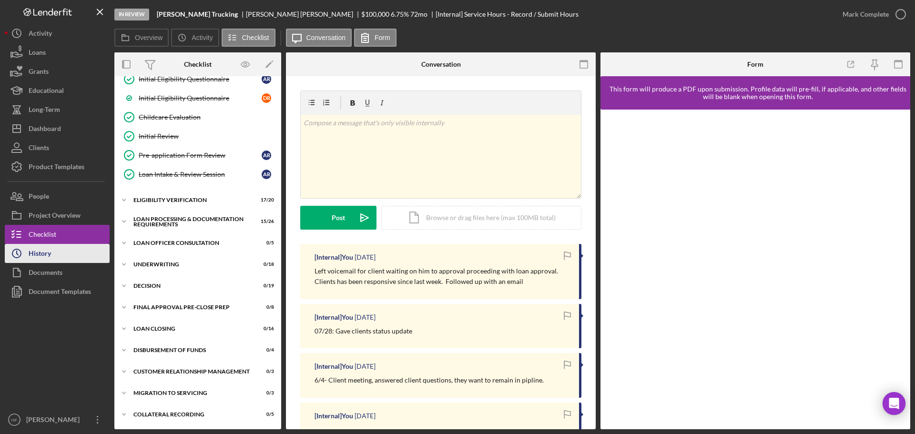
click at [40, 255] on div "History" at bounding box center [40, 254] width 22 height 21
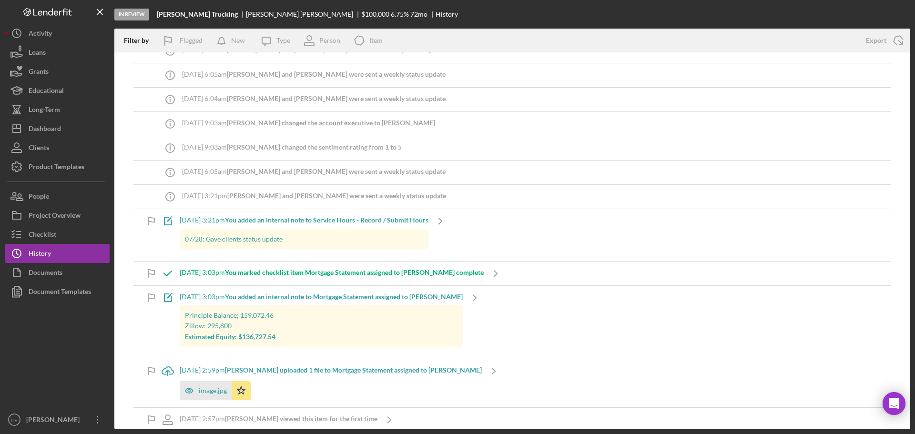
scroll to position [238, 0]
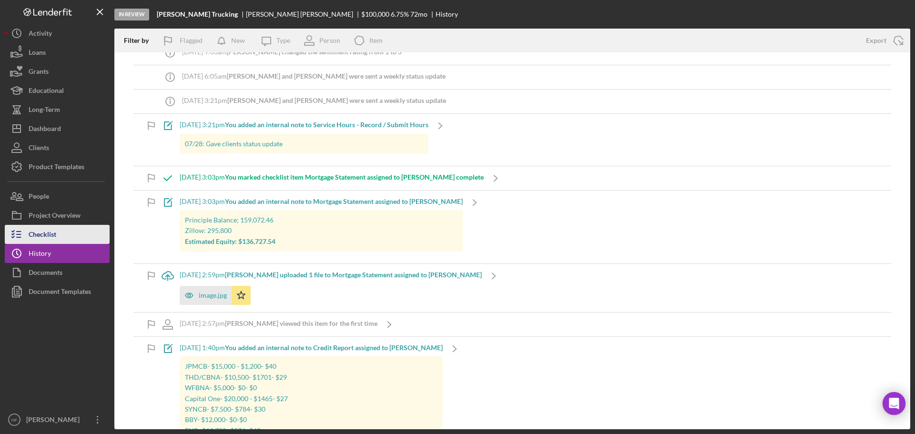
click at [75, 243] on button "Checklist" at bounding box center [57, 234] width 105 height 19
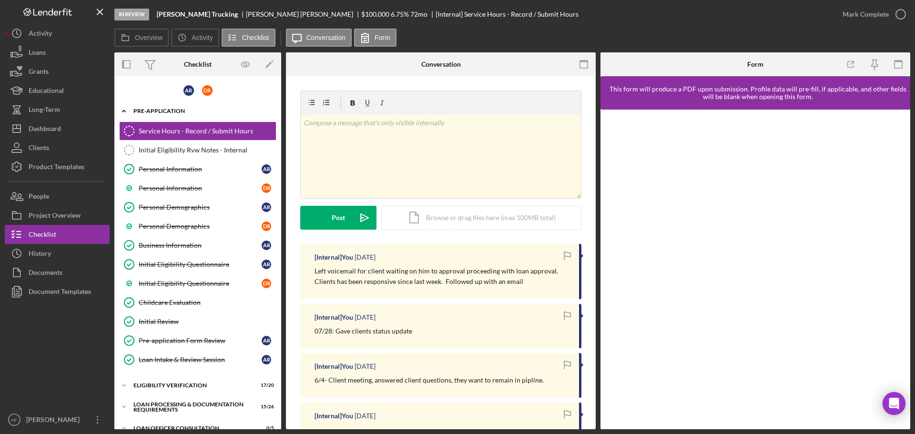
click at [142, 111] on div "Pre-Application" at bounding box center [201, 111] width 136 height 6
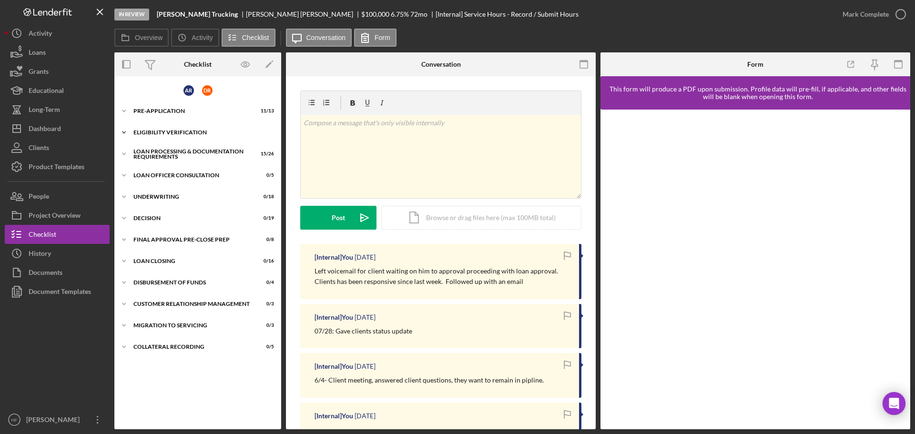
click at [155, 136] on div "Icon/Expander Eligibility Verification 17 / 20" at bounding box center [197, 132] width 167 height 19
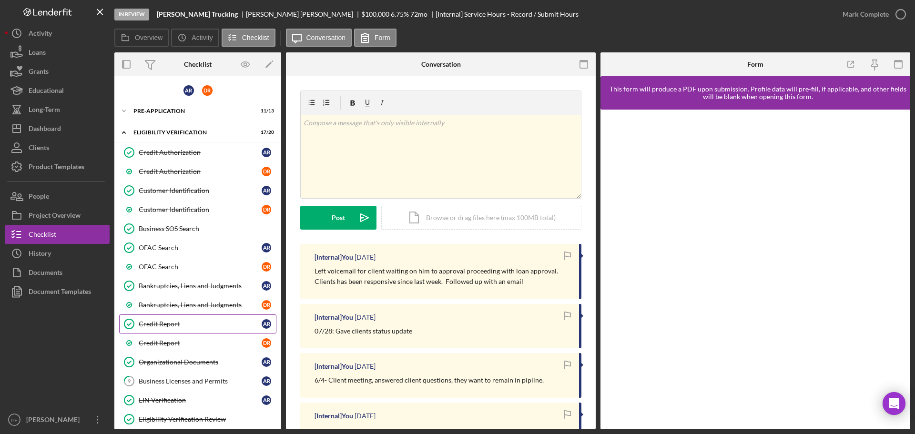
click at [166, 321] on div "Credit Report" at bounding box center [200, 324] width 123 height 8
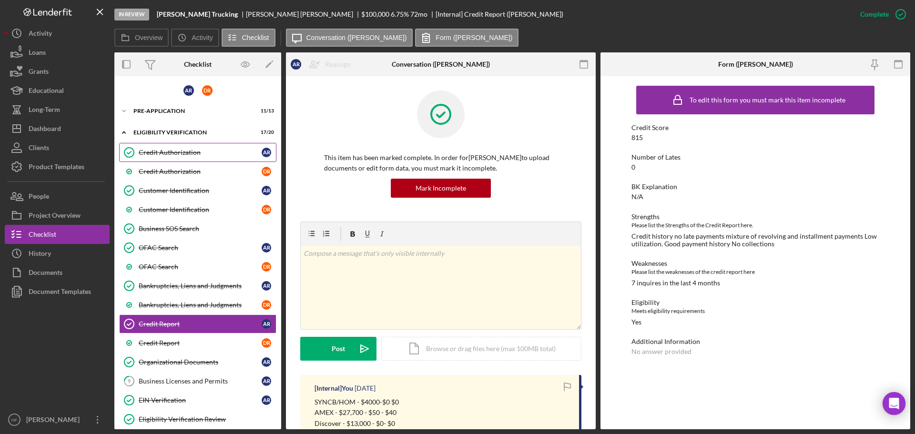
scroll to position [48, 0]
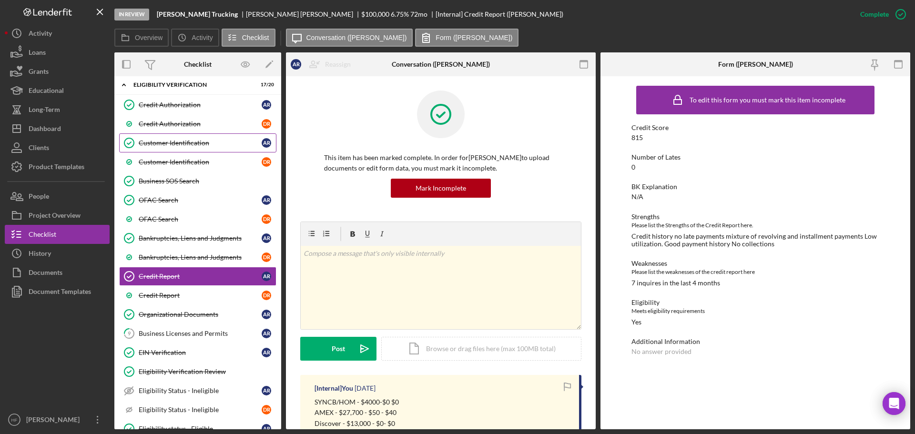
click at [200, 148] on link "Customer Identification Customer Identification A R" at bounding box center [197, 142] width 157 height 19
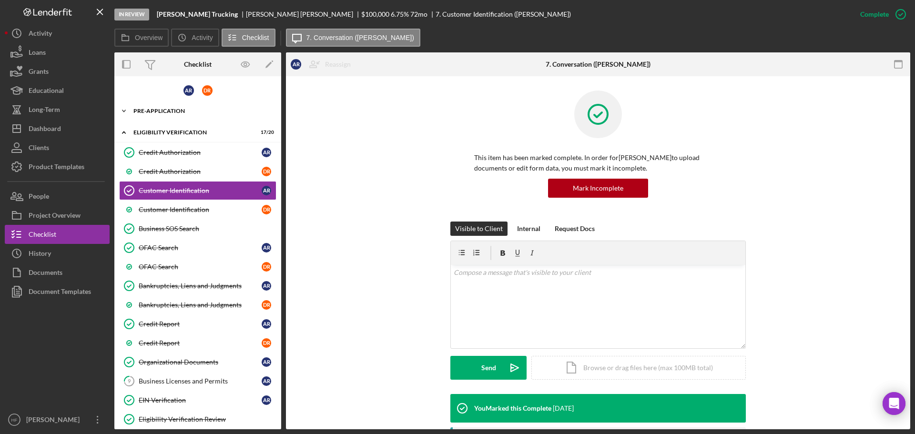
click at [185, 112] on div "Pre-Application" at bounding box center [201, 111] width 136 height 6
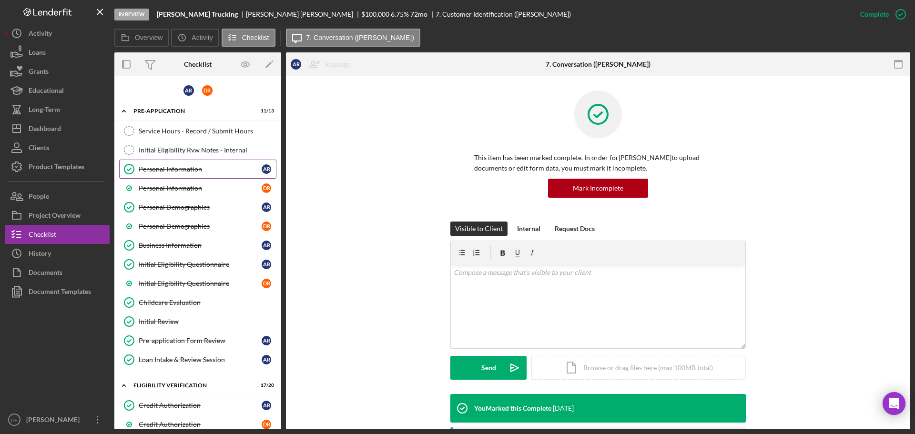
click at [194, 173] on link "Personal Information Personal Information A R" at bounding box center [197, 169] width 157 height 19
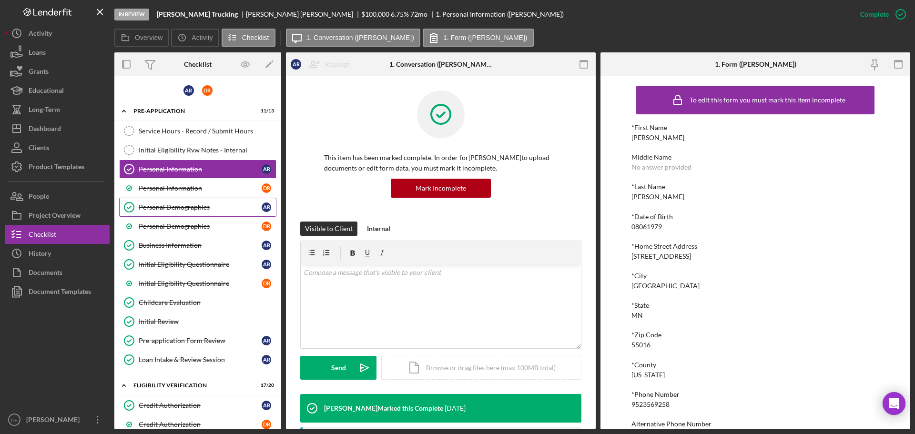
click at [198, 207] on div "Personal Demographics" at bounding box center [200, 208] width 123 height 8
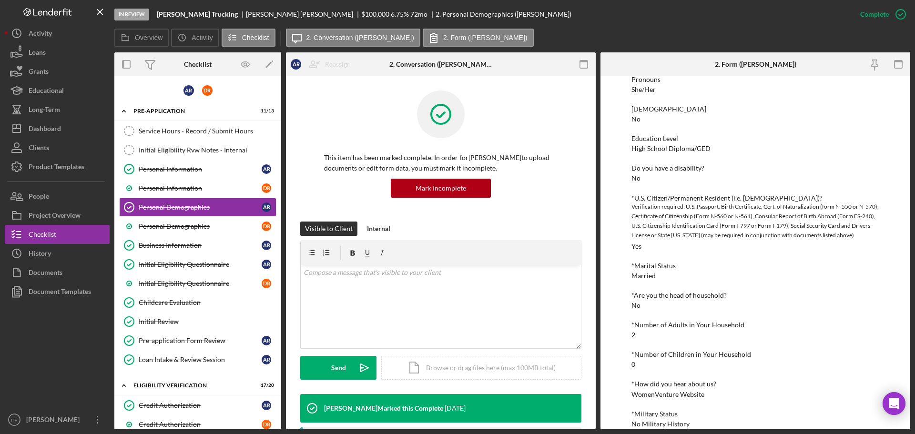
scroll to position [180, 0]
